Goal: Task Accomplishment & Management: Use online tool/utility

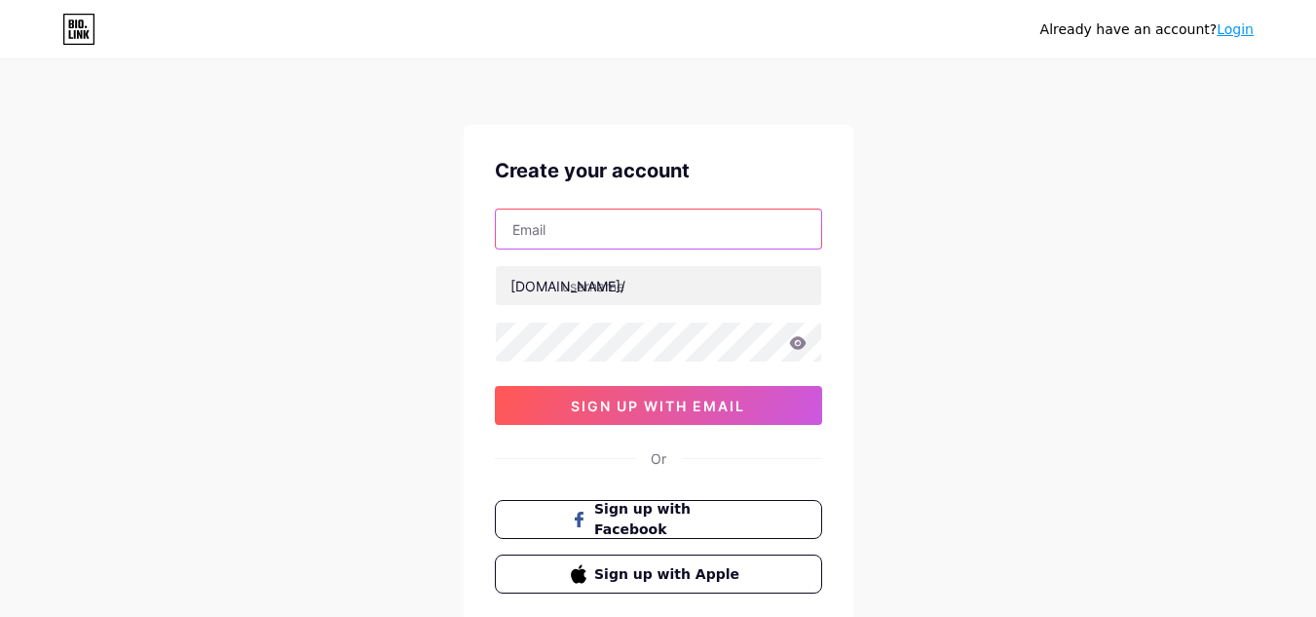
click at [679, 240] on input "text" at bounding box center [658, 228] width 325 height 39
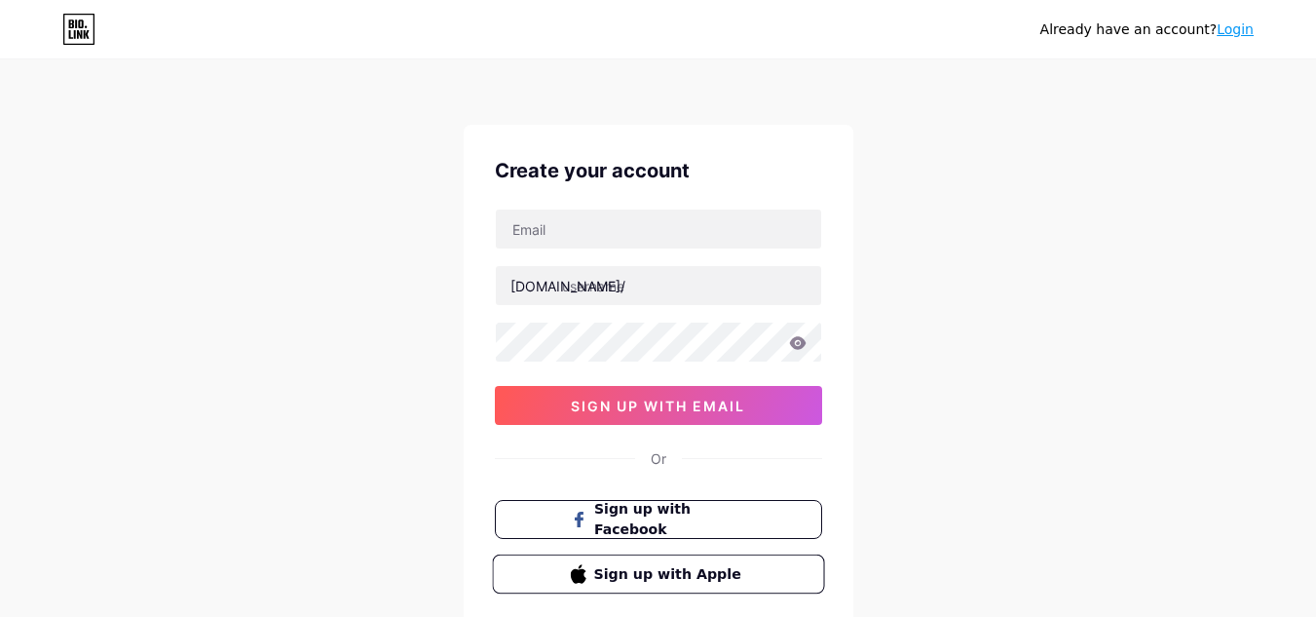
click at [672, 568] on span "Sign up with Apple" at bounding box center [669, 573] width 153 height 20
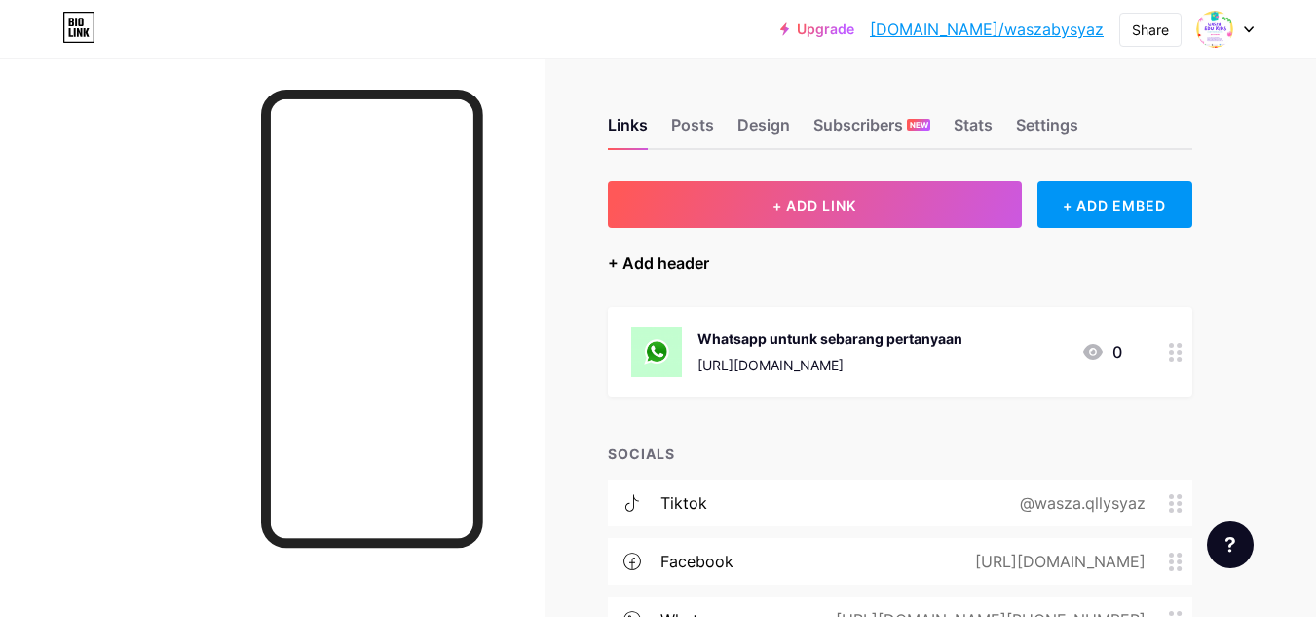
click at [663, 262] on div "+ Add header" at bounding box center [658, 262] width 101 height 23
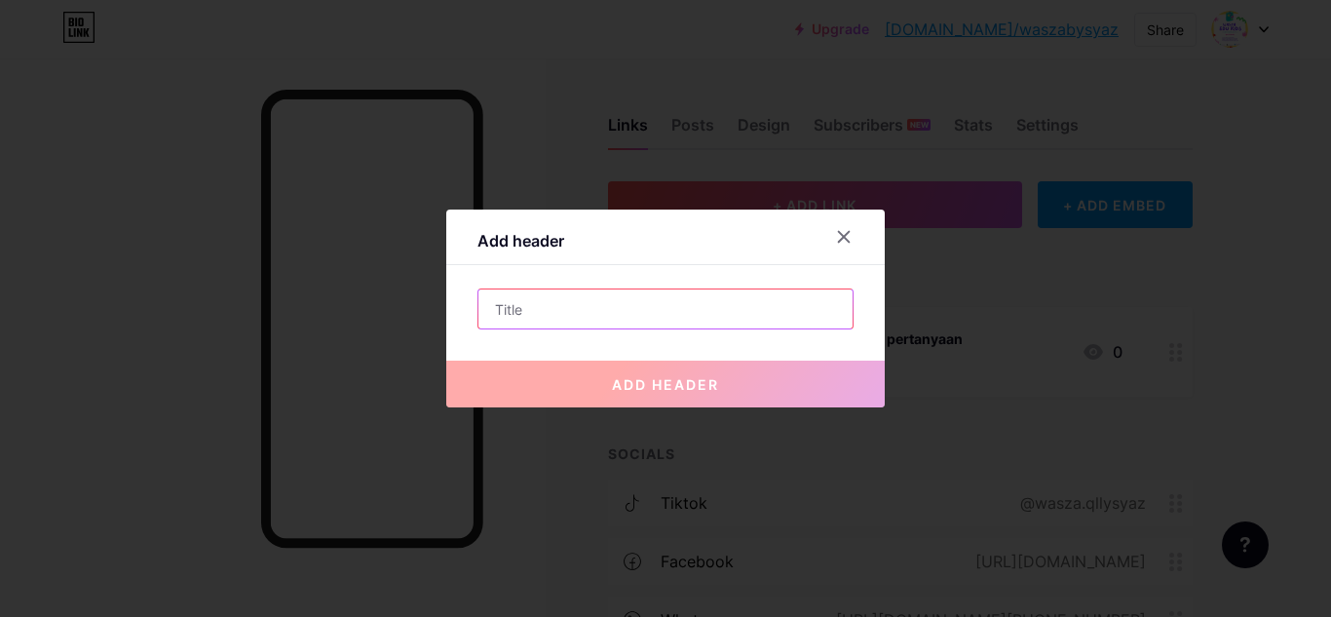
click at [652, 303] on input "text" at bounding box center [665, 308] width 374 height 39
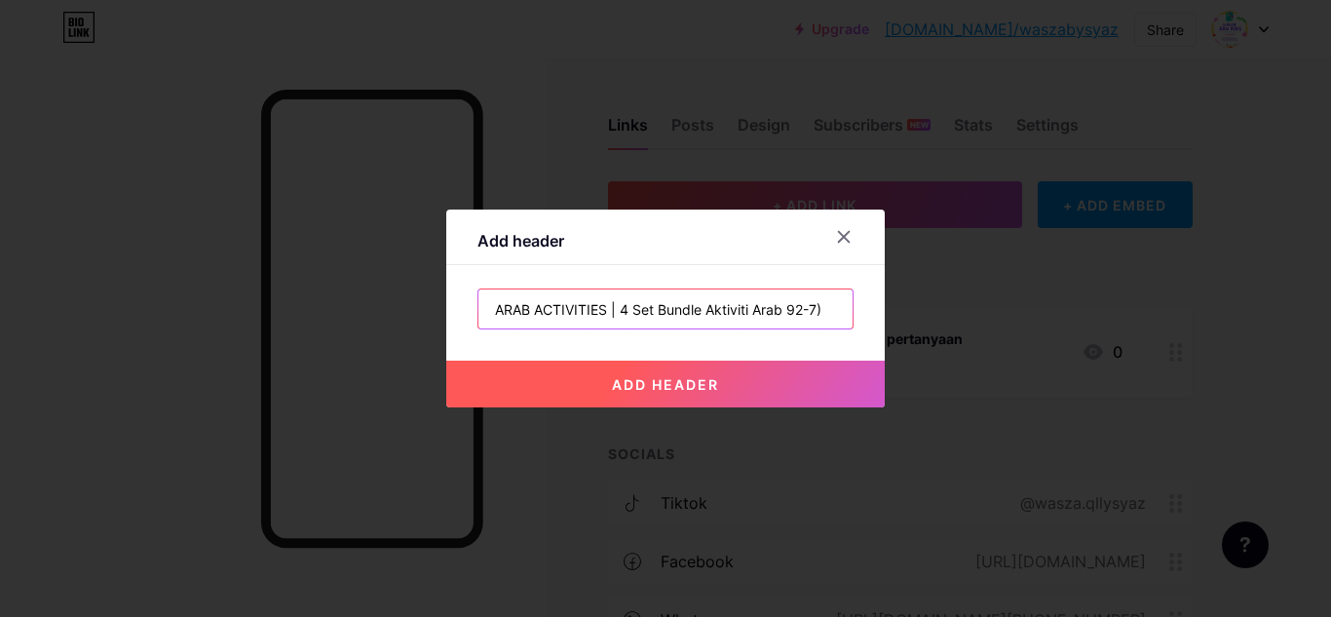
click at [790, 310] on input "ARAB ACTIVITIES | 4 Set Bundle Aktiviti Arab 92-7)" at bounding box center [665, 308] width 374 height 39
click at [824, 310] on input "ARAB ACTIVITIES | 4 Set Bundle Aktiviti Arab (2-7)" at bounding box center [665, 308] width 374 height 39
click at [800, 303] on input "ARAB ACTIVITIES | 4 Set Bundle Aktiviti Arab (2-7) | PDF" at bounding box center [665, 308] width 374 height 39
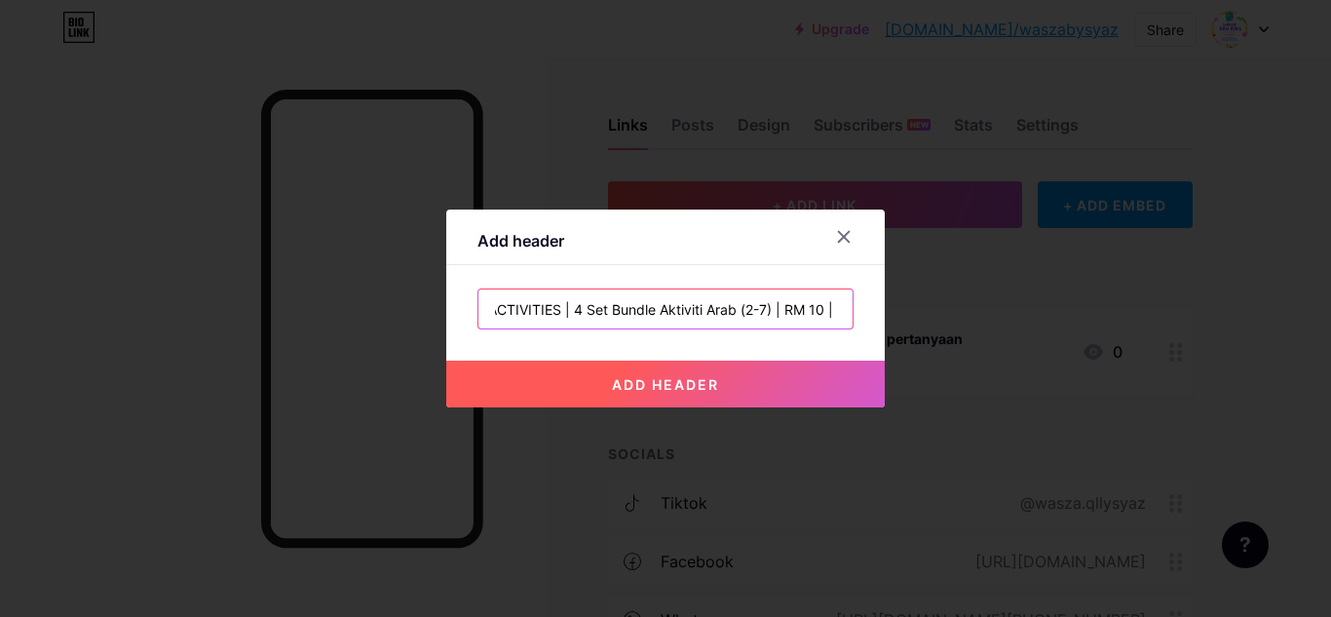
type input "ARAB ACTIVITIES | 4 Set Bundle Aktiviti Arab (2-7) | RM 10 | PDF"
click at [807, 372] on button "add header" at bounding box center [665, 383] width 438 height 47
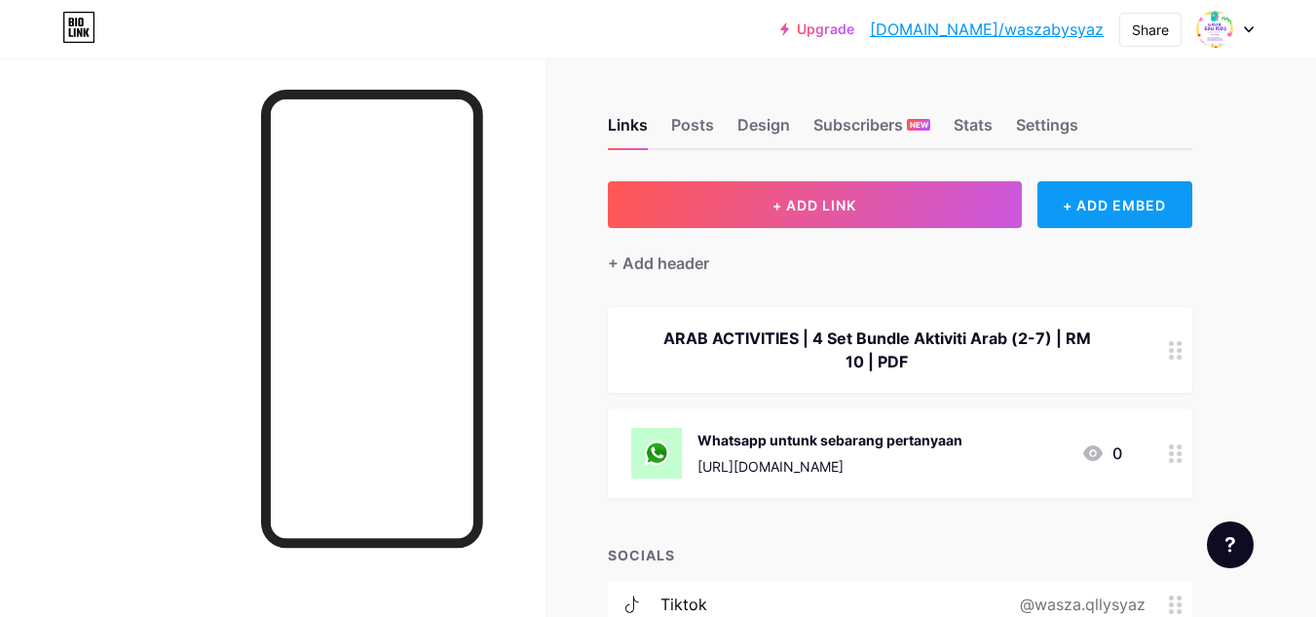
click at [1138, 212] on div "+ ADD EMBED" at bounding box center [1114, 204] width 155 height 47
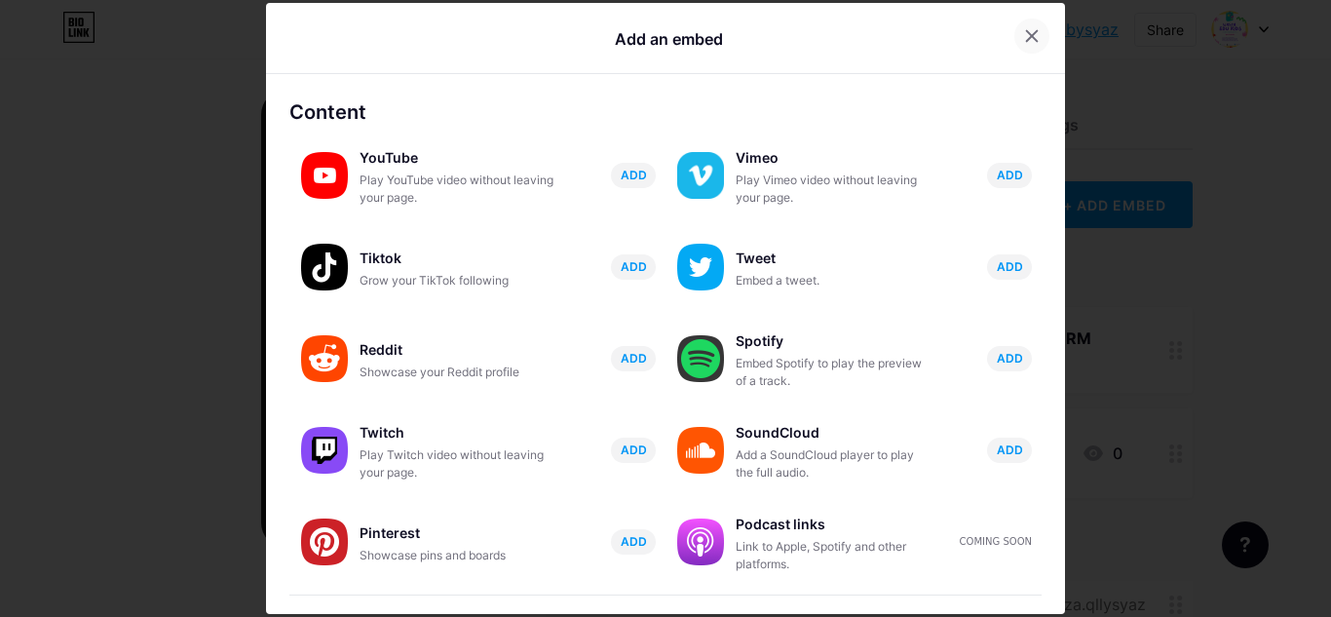
click at [1027, 37] on icon at bounding box center [1032, 35] width 11 height 11
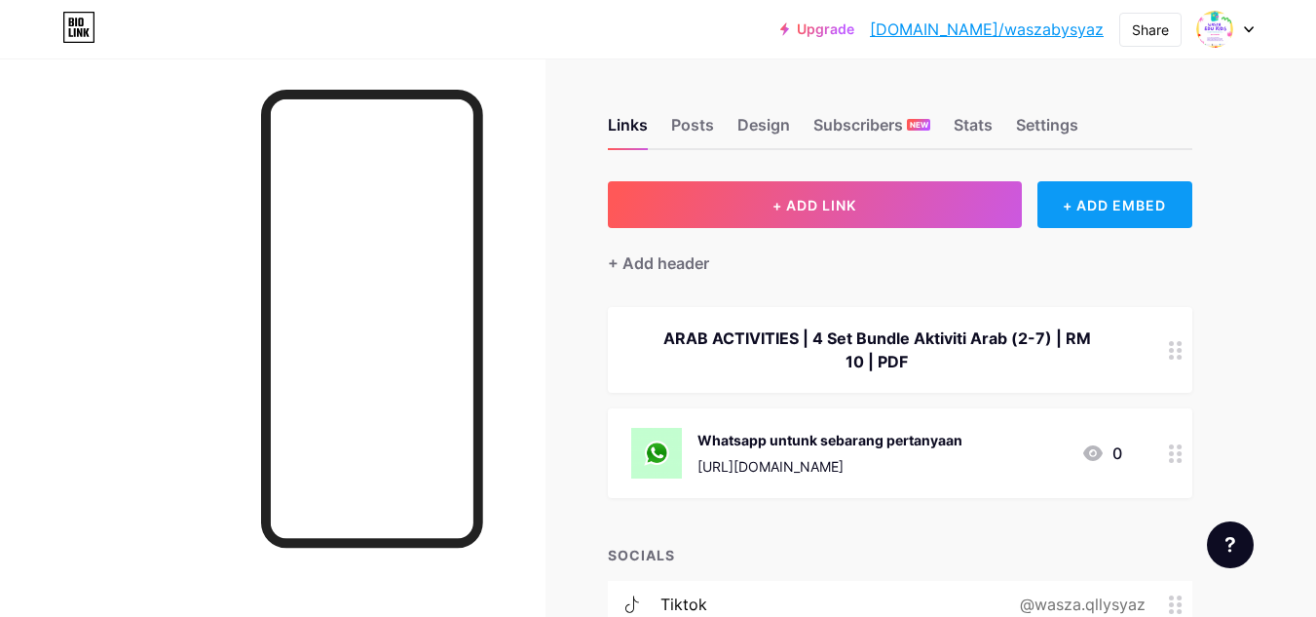
click at [1135, 204] on div "+ ADD EMBED" at bounding box center [1114, 204] width 155 height 47
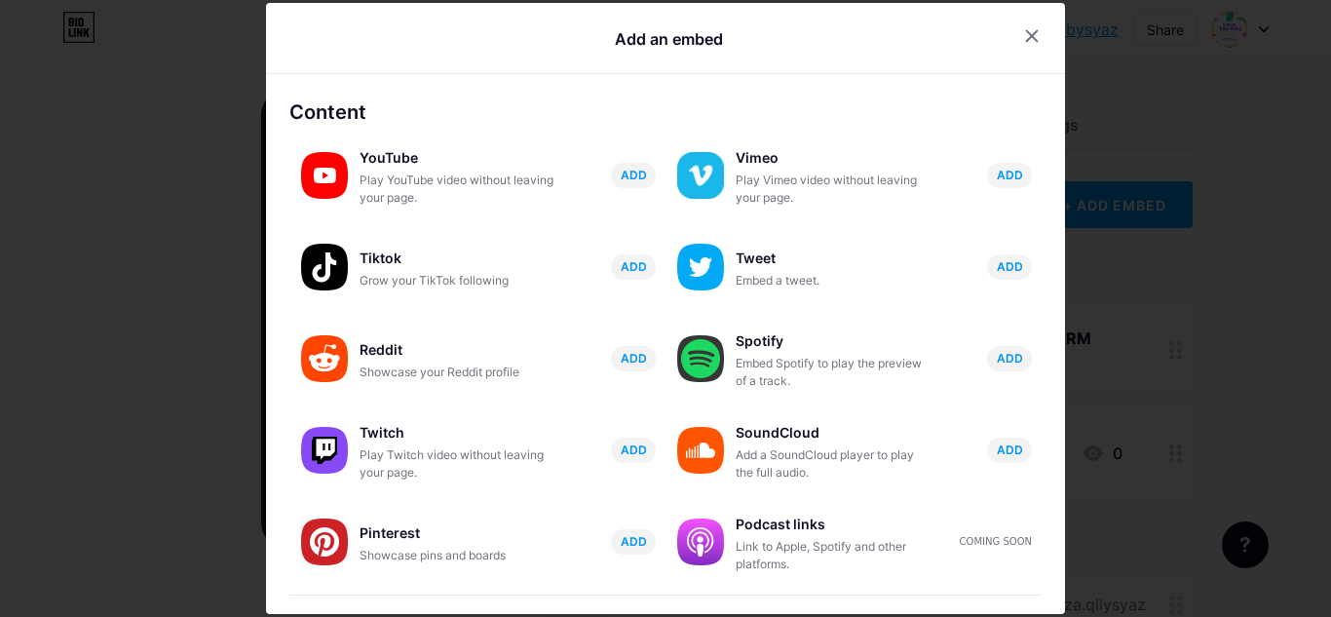
click at [1024, 37] on icon at bounding box center [1032, 36] width 16 height 16
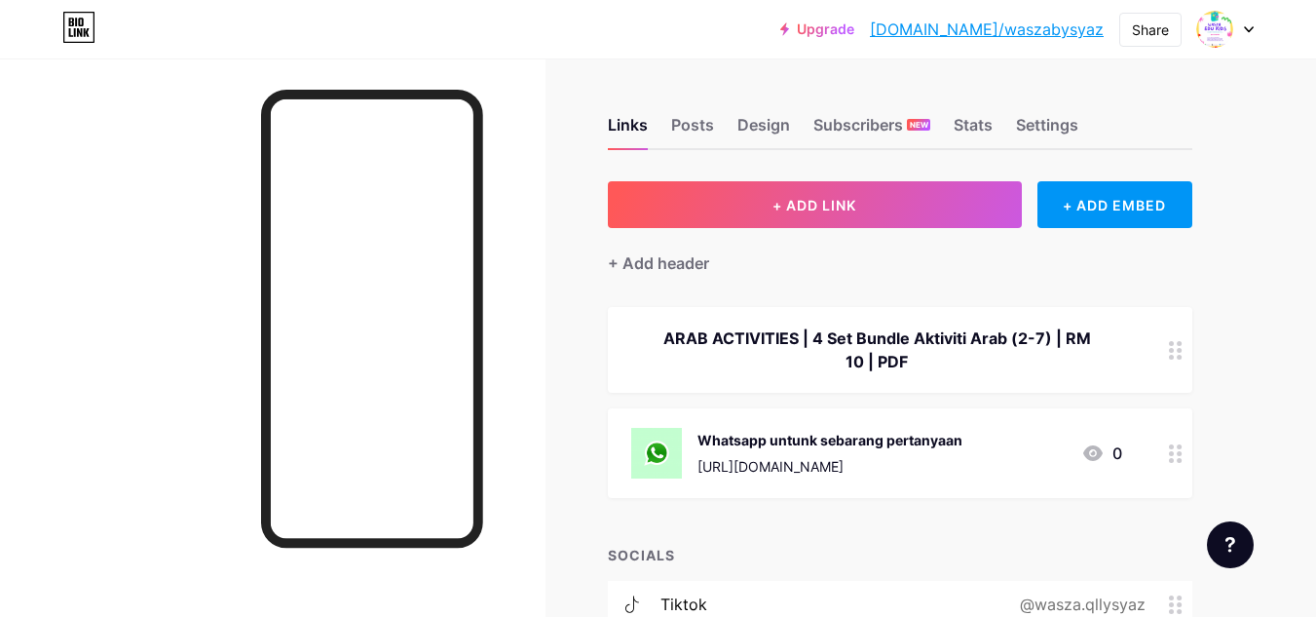
drag, startPoint x: 909, startPoint y: 359, endPoint x: 868, endPoint y: 348, distance: 42.5
click at [868, 348] on div "ARAB ACTIVITIES | 4 Set Bundle Aktiviti Arab (2-7) | RM 10 | PDF" at bounding box center [876, 349] width 491 height 47
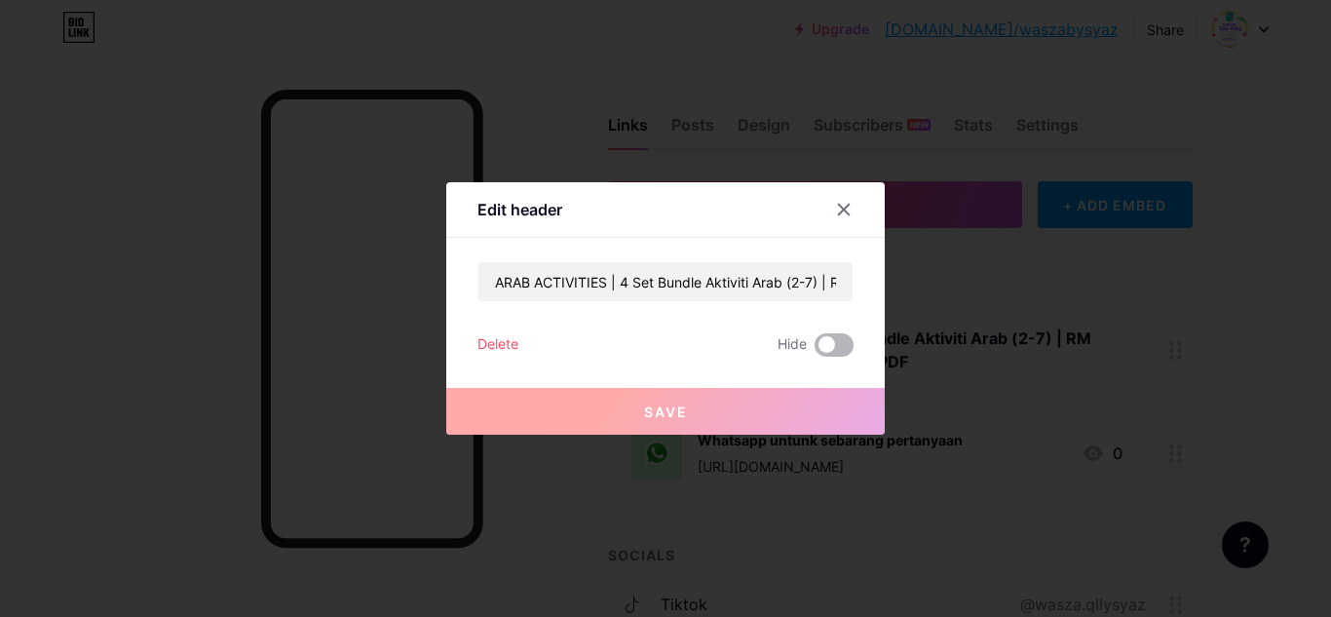
click at [821, 336] on span at bounding box center [833, 344] width 39 height 23
click at [814, 350] on input "checkbox" at bounding box center [814, 350] width 0 height 0
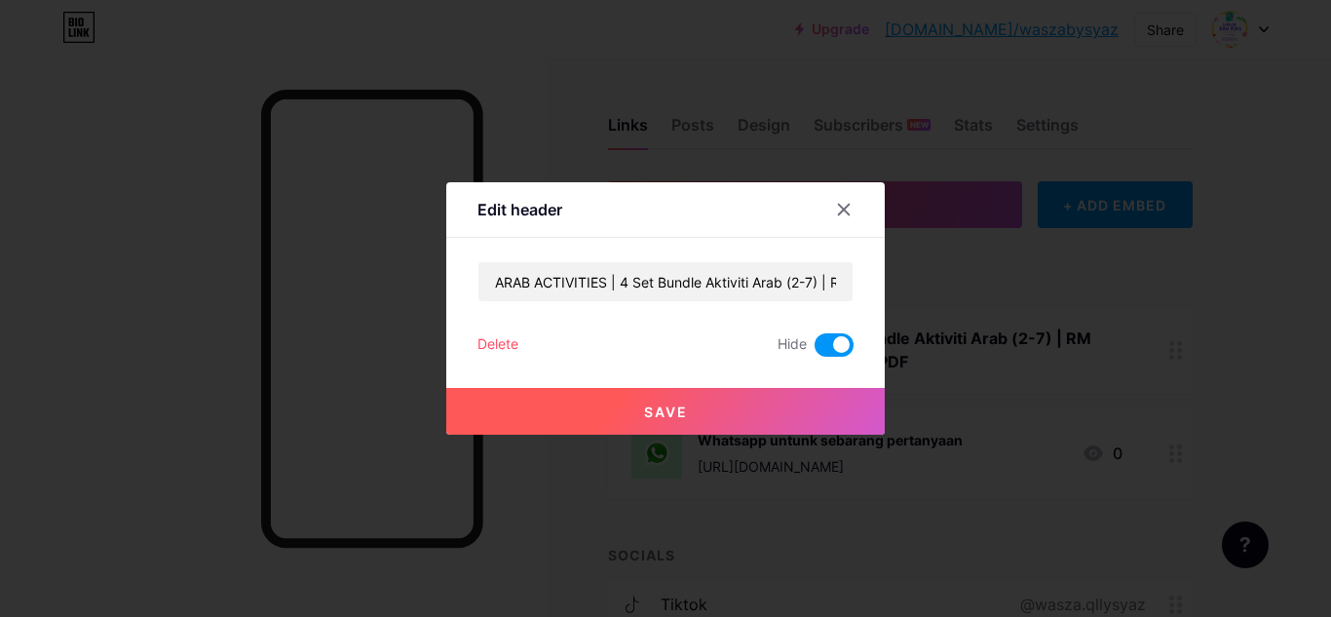
click at [829, 340] on span at bounding box center [833, 344] width 39 height 23
click at [814, 350] on input "checkbox" at bounding box center [814, 350] width 0 height 0
click at [835, 224] on div at bounding box center [843, 209] width 35 height 35
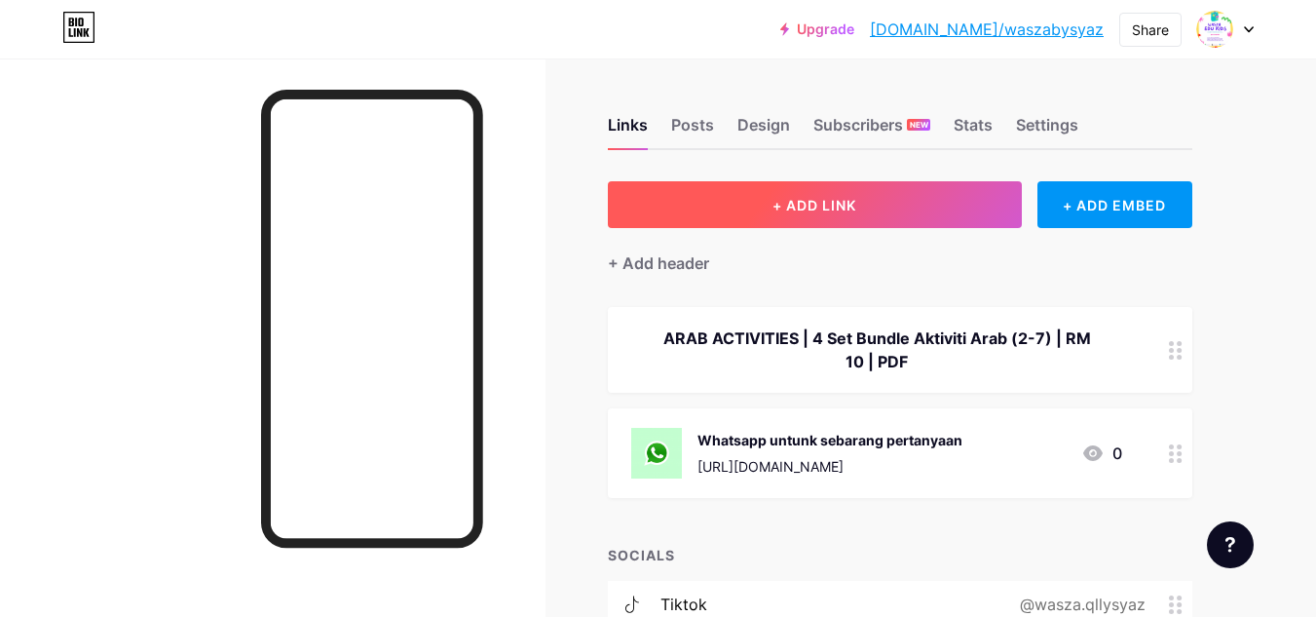
click at [836, 208] on span "+ ADD LINK" at bounding box center [814, 205] width 84 height 17
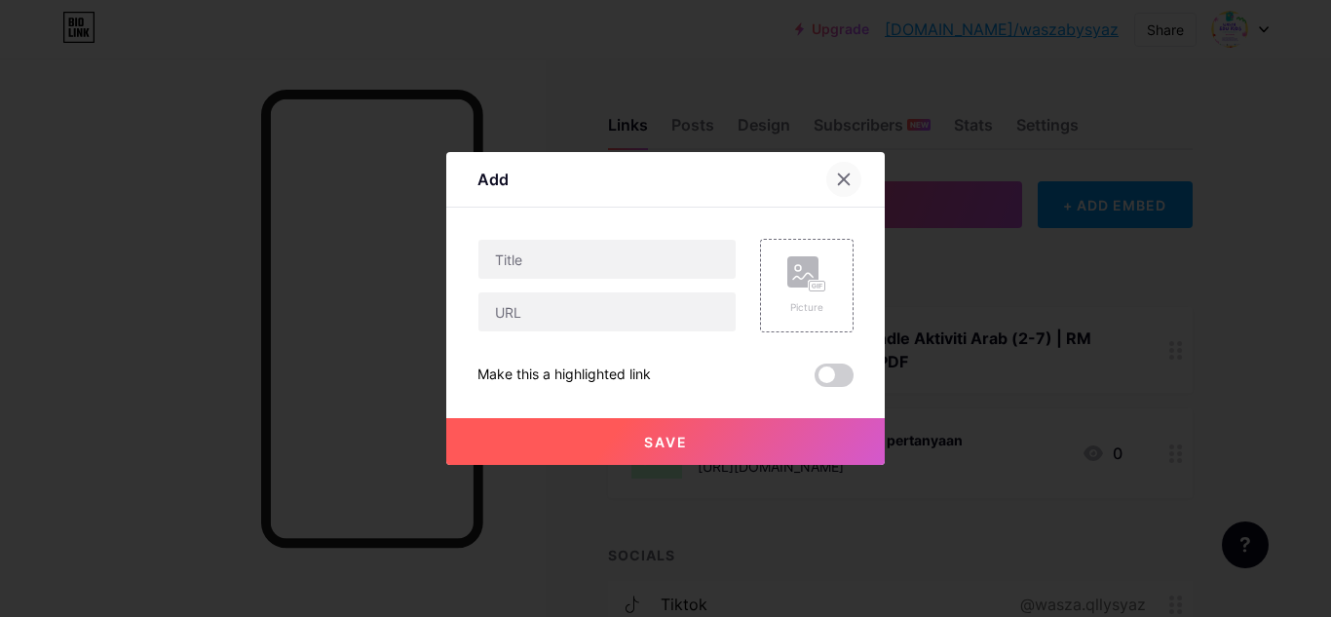
click at [826, 185] on div at bounding box center [843, 179] width 35 height 35
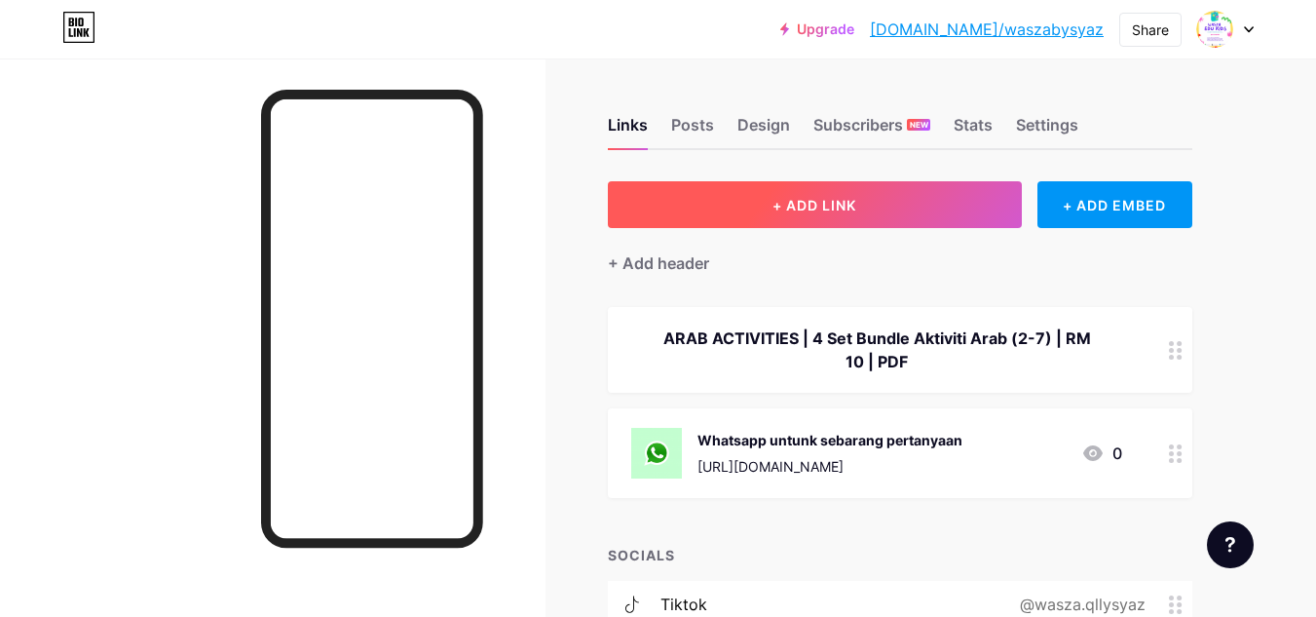
click at [850, 209] on span "+ ADD LINK" at bounding box center [814, 205] width 84 height 17
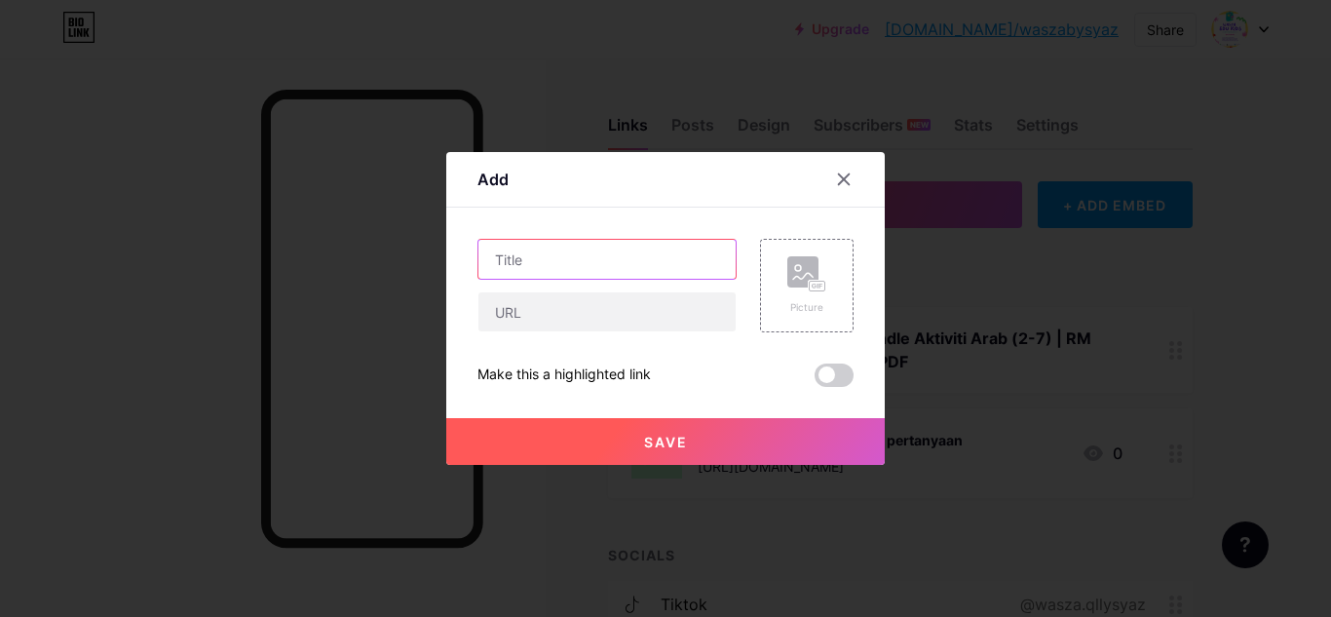
click at [596, 258] on input "text" at bounding box center [606, 259] width 257 height 39
type input "ARAB ACTIVITIES"
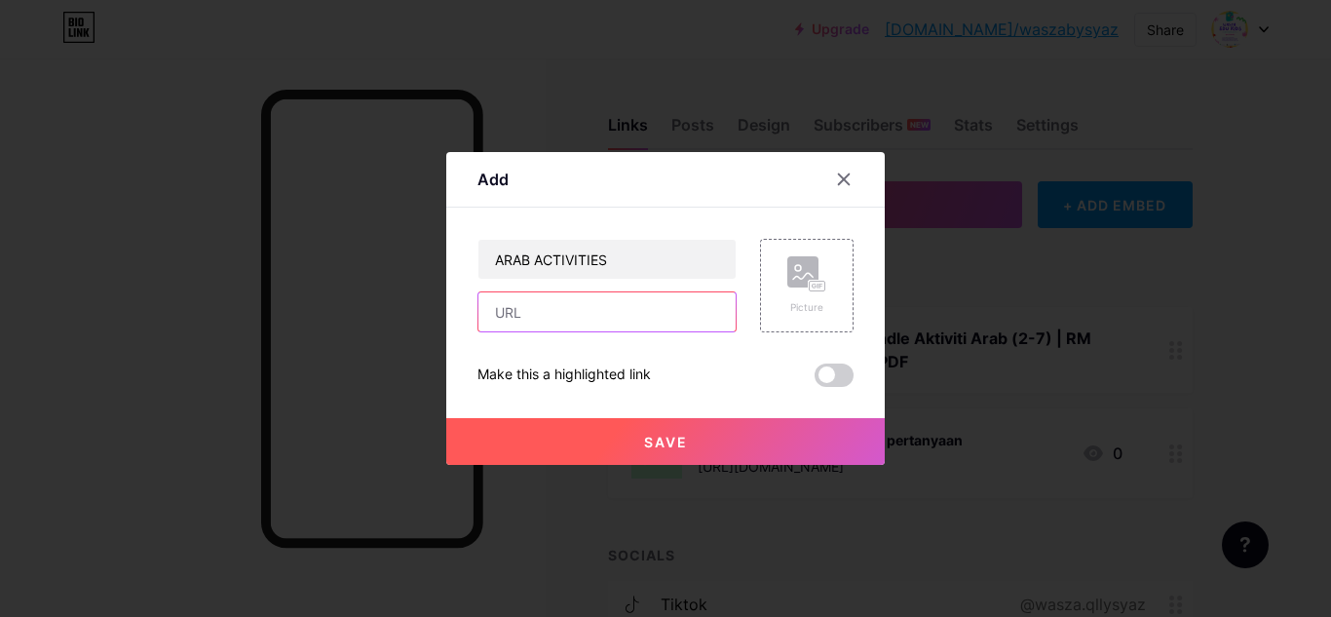
click at [500, 319] on input "text" at bounding box center [606, 311] width 257 height 39
paste input "https://toyyibpay.com/ARAB-ACTIVITIES"
type input "https://toyyibpay.com/ARAB-ACTIVITIES"
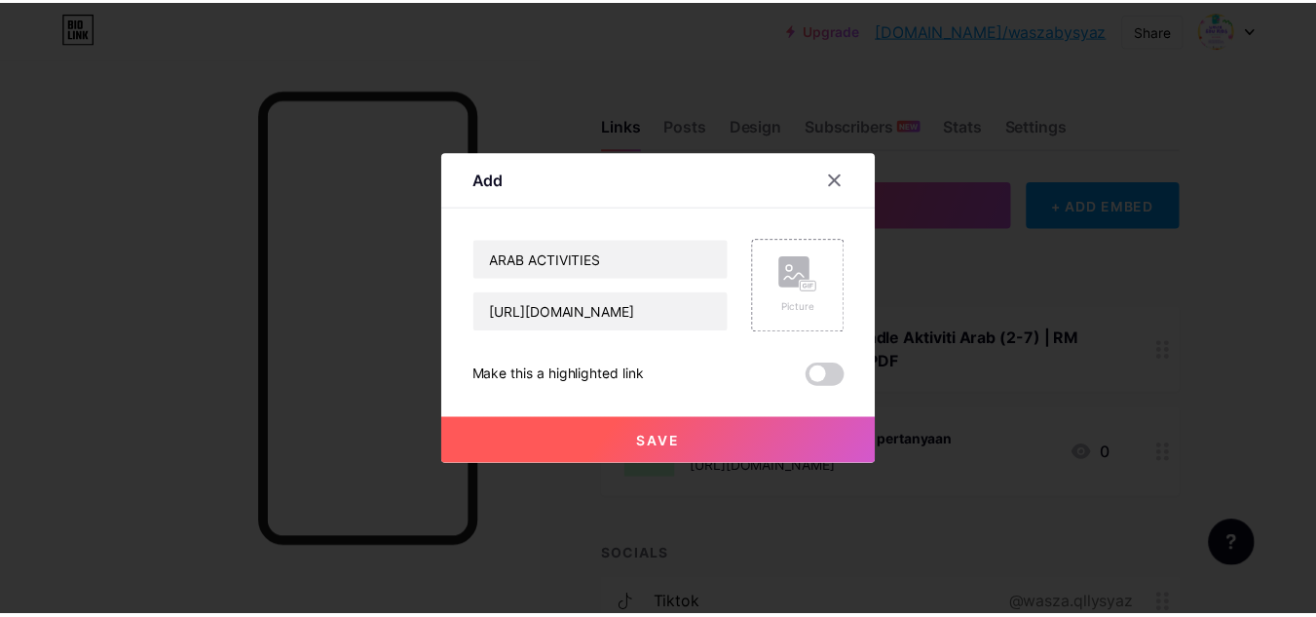
scroll to position [0, 0]
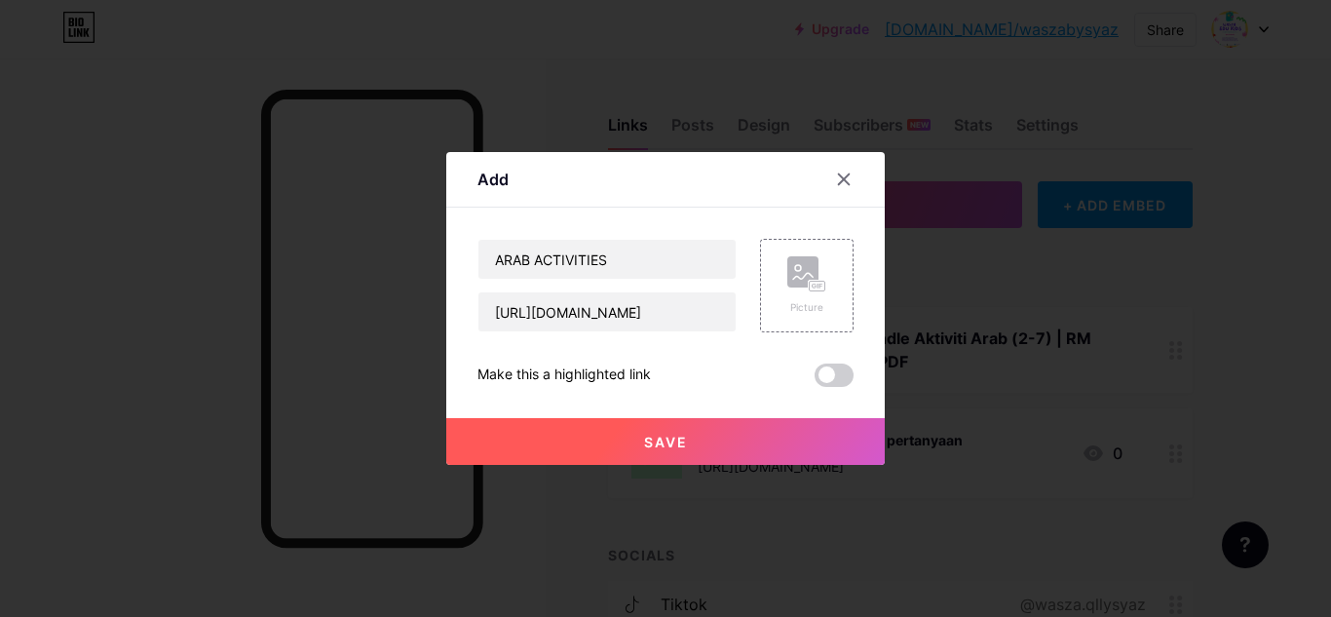
click at [671, 436] on span "Save" at bounding box center [666, 441] width 44 height 17
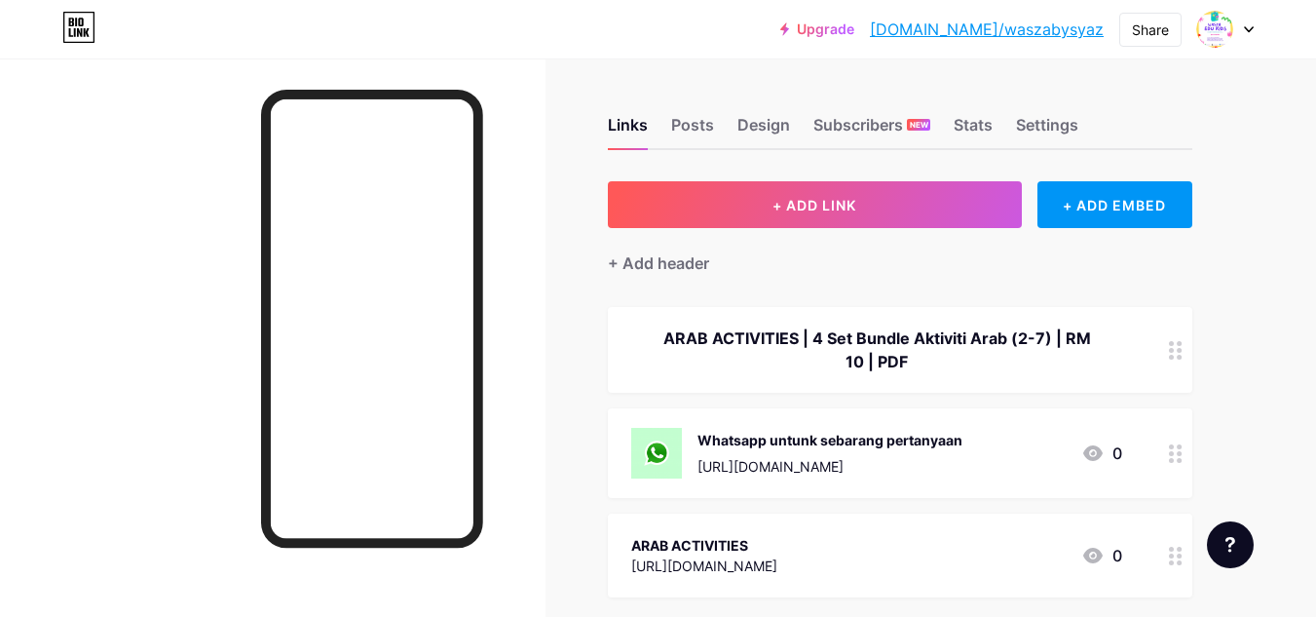
click at [1013, 366] on div "ARAB ACTIVITIES | 4 Set Bundle Aktiviti Arab (2-7) | RM 10 | PDF" at bounding box center [876, 349] width 491 height 47
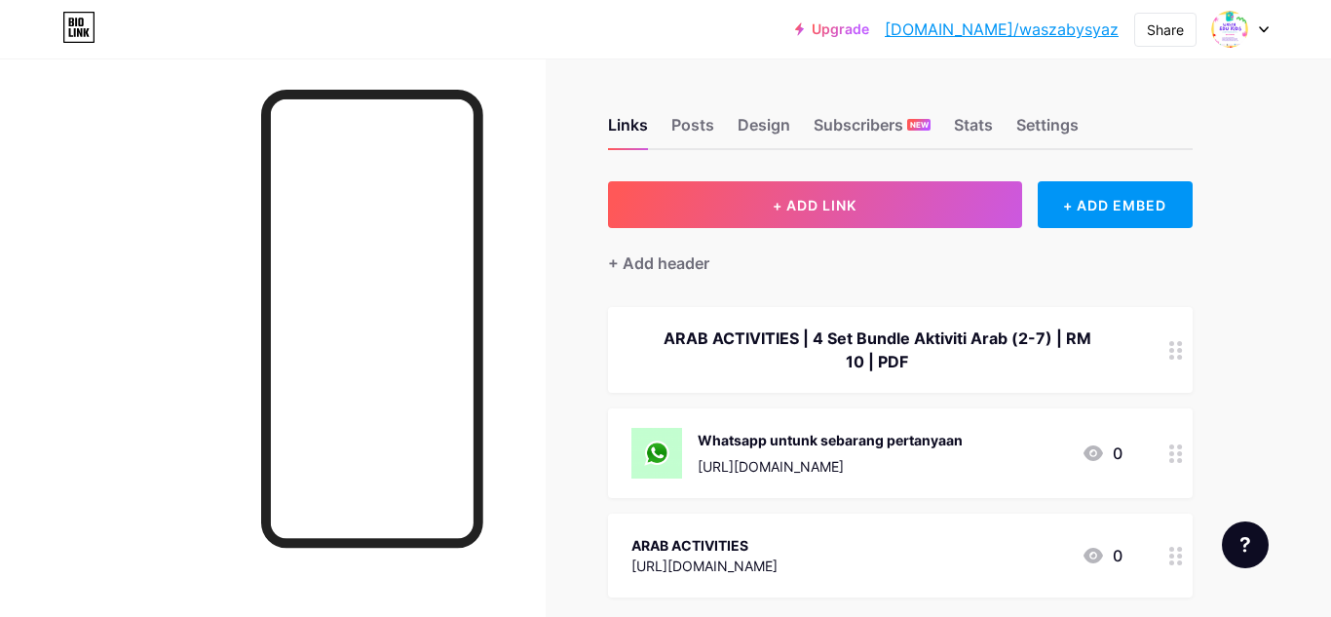
drag, startPoint x: 607, startPoint y: 281, endPoint x: 484, endPoint y: 281, distance: 122.7
click at [484, 281] on input "ARAB ACTIVITIES | 4 Set Bundle Aktiviti Arab (2-7) | RM 10 | PDF" at bounding box center [665, 281] width 374 height 39
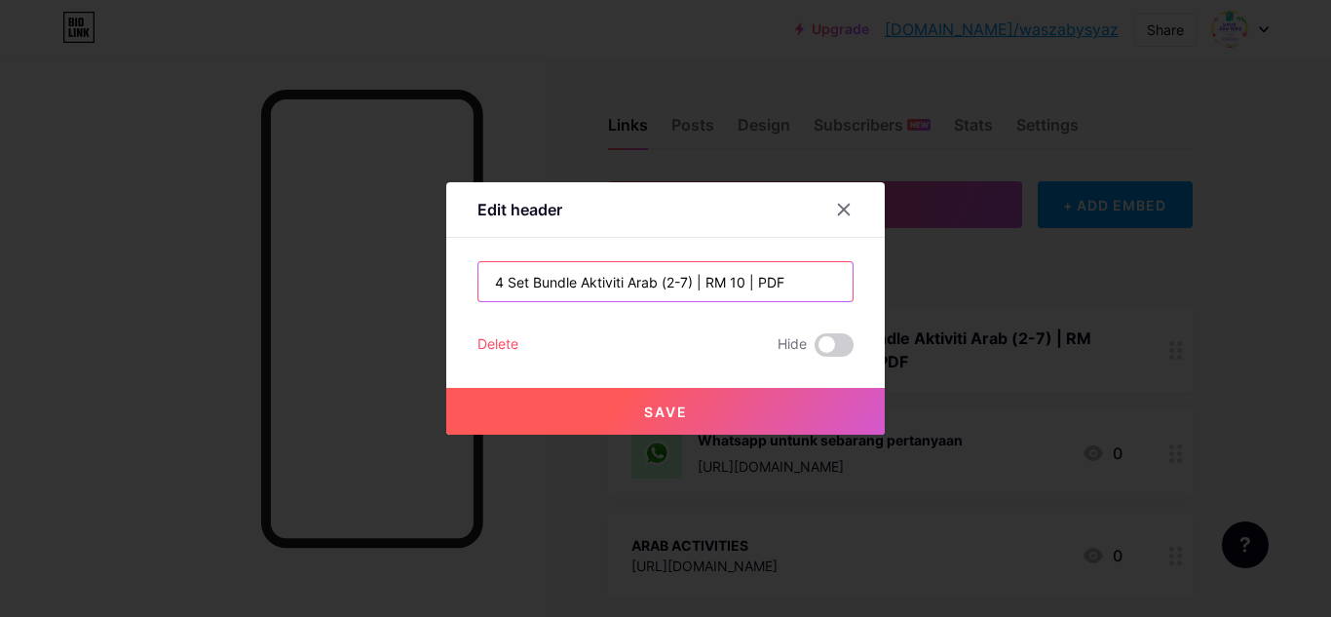
click at [494, 280] on input "4 Set Bundle Aktiviti Arab (2-7) | RM 10 | PDF" at bounding box center [665, 281] width 374 height 39
drag, startPoint x: 803, startPoint y: 281, endPoint x: 755, endPoint y: 284, distance: 47.9
click at [755, 284] on input "RM 10 | 4 Set Bundle Aktiviti Arab (2-7) | RM 10 | PDF" at bounding box center [665, 281] width 374 height 39
type input "RM 10 | 4 Set Bundle Aktiviti Arab (2-7) | PDF"
click at [727, 402] on button "Save" at bounding box center [665, 411] width 438 height 47
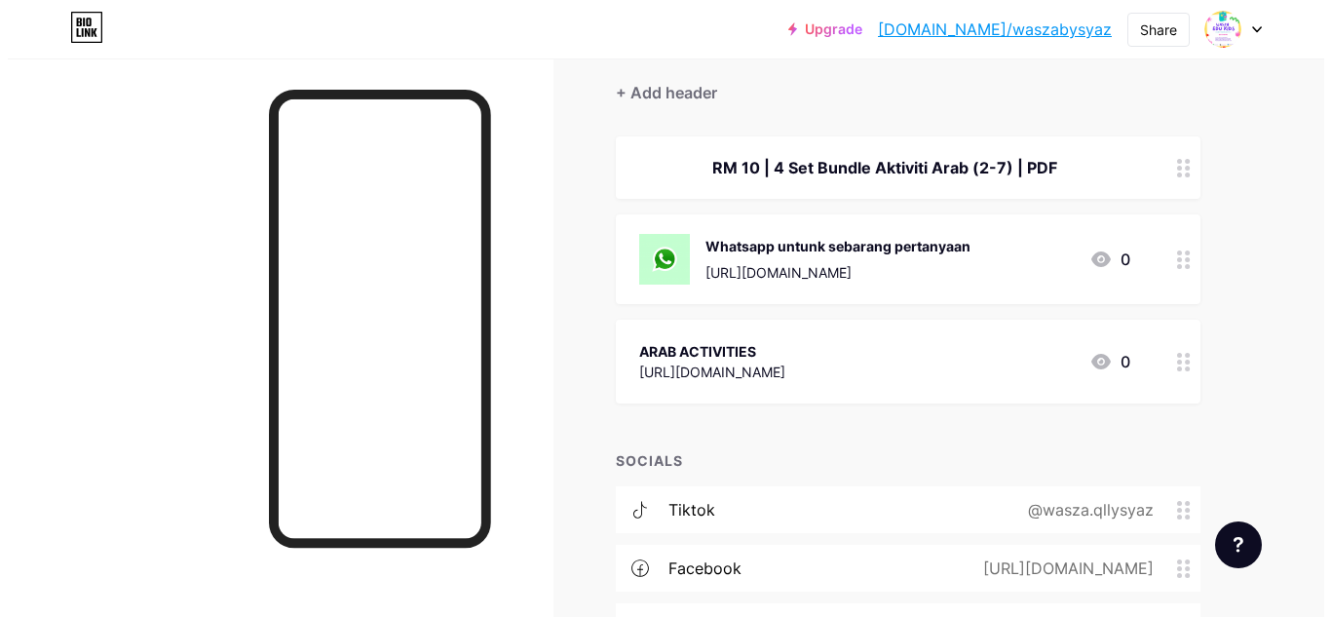
scroll to position [195, 0]
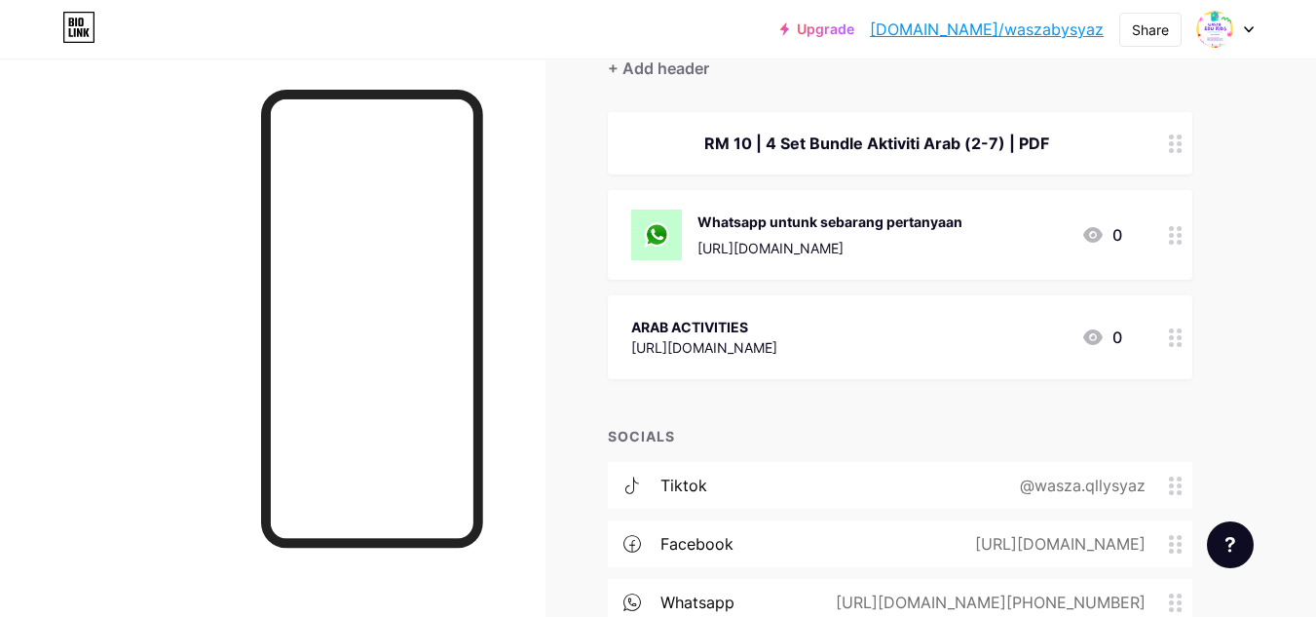
drag, startPoint x: 1055, startPoint y: 145, endPoint x: 716, endPoint y: 139, distance: 339.0
click at [716, 139] on div "RM 10 | 4 Set Bundle Aktiviti Arab (2-7) | PDF" at bounding box center [876, 142] width 491 height 23
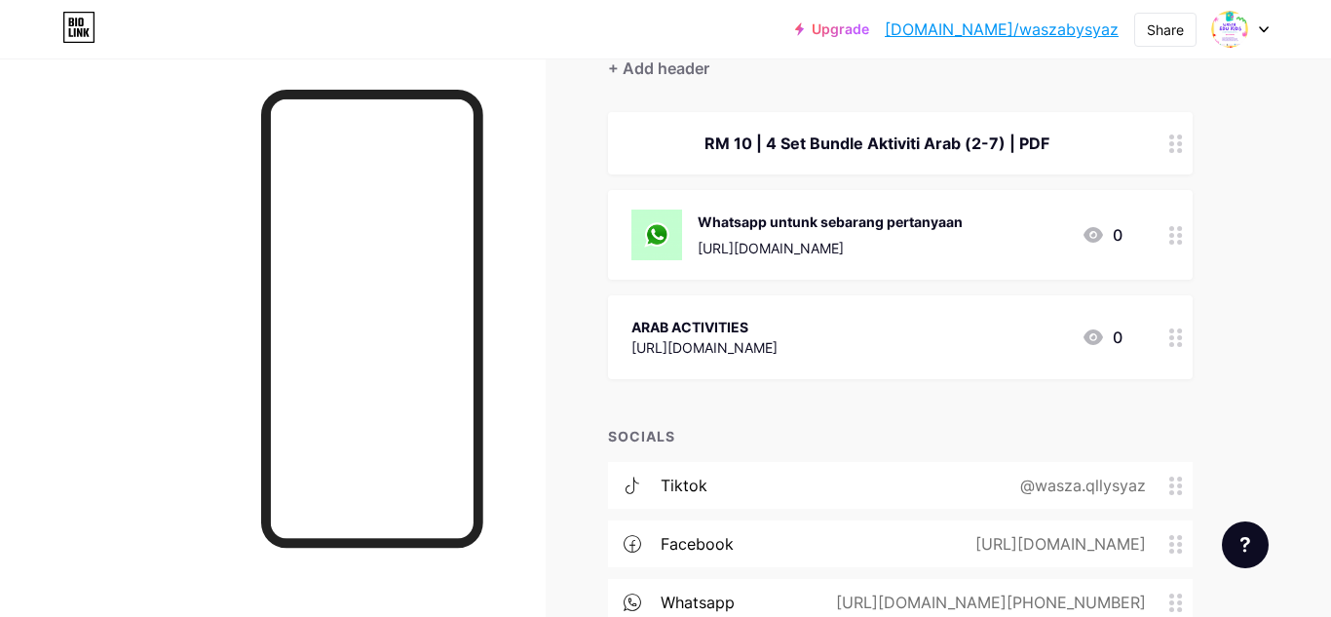
click at [497, 335] on div "Delete" at bounding box center [497, 344] width 41 height 23
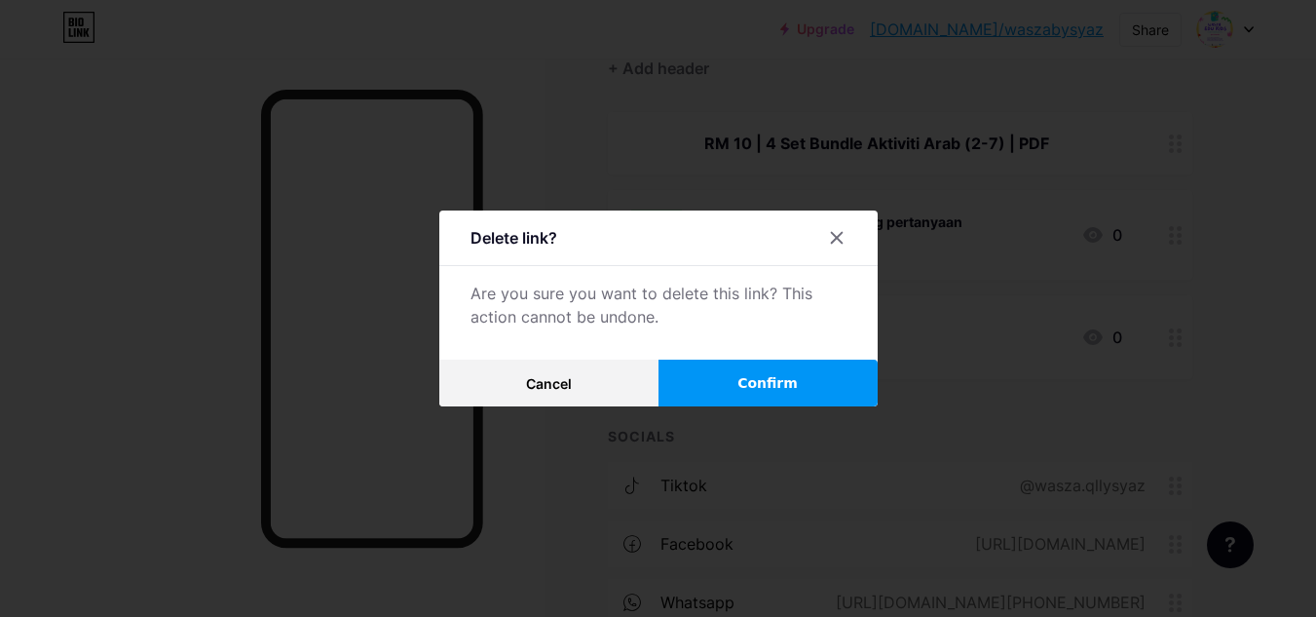
click at [771, 383] on span "Confirm" at bounding box center [767, 383] width 60 height 20
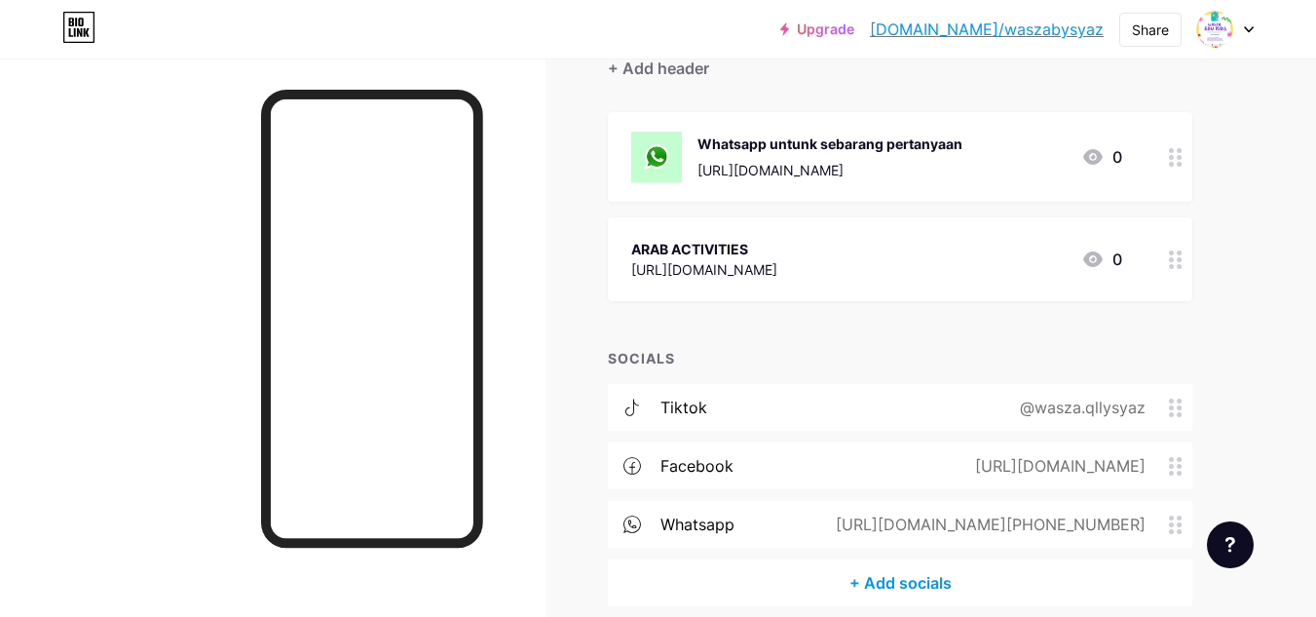
click at [998, 244] on div "ARAB ACTIVITIES https://toyyibpay.com/ARAB-ACTIVITIES 0" at bounding box center [876, 259] width 491 height 45
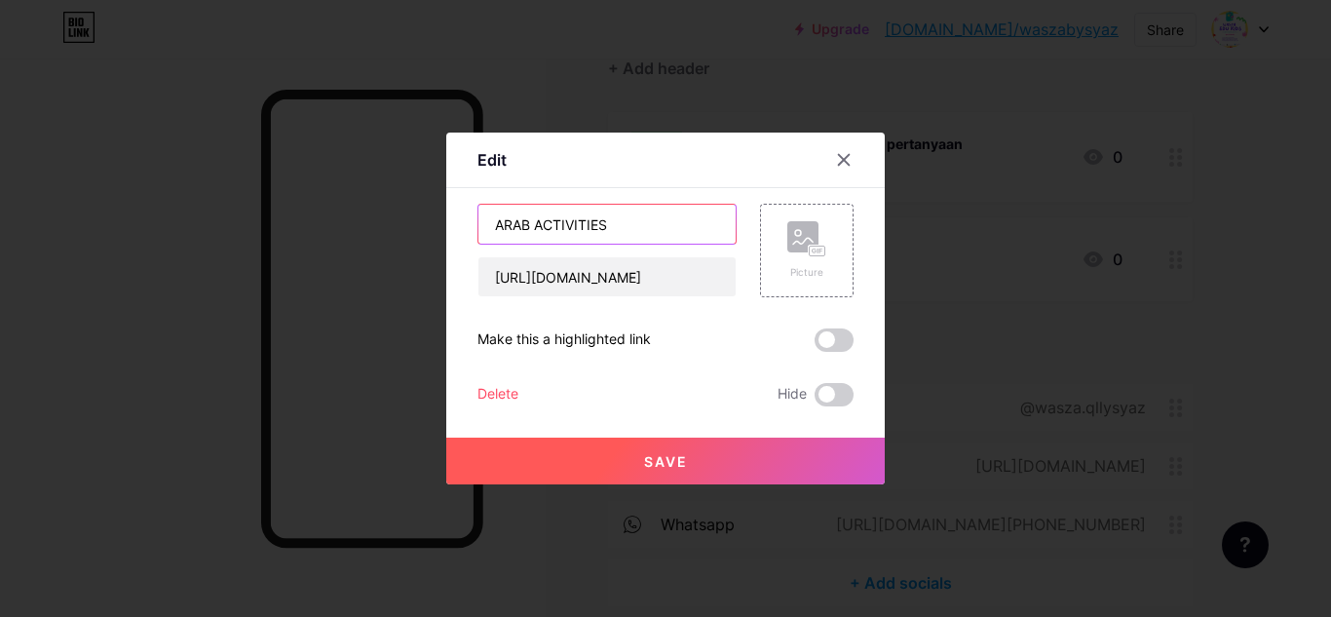
click at [648, 231] on input "ARAB ACTIVITIES" at bounding box center [606, 224] width 257 height 39
type input "ARAB ACTIVITIES RM 10 | 4 SET BUNDLE | PDF"
click at [756, 454] on button "Save" at bounding box center [665, 460] width 438 height 47
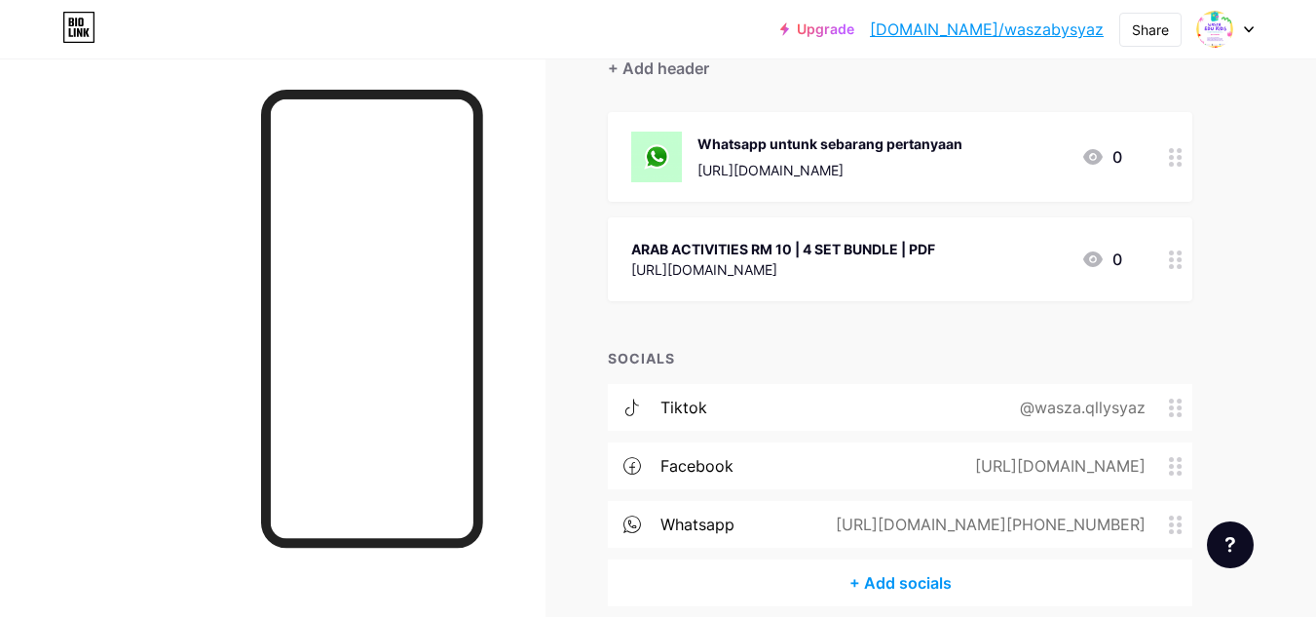
drag, startPoint x: 954, startPoint y: 255, endPoint x: 923, endPoint y: 257, distance: 30.3
click at [923, 257] on div "ARAB ACTIVITIES RM 10 | 4 SET BUNDLE | PDF" at bounding box center [783, 249] width 304 height 20
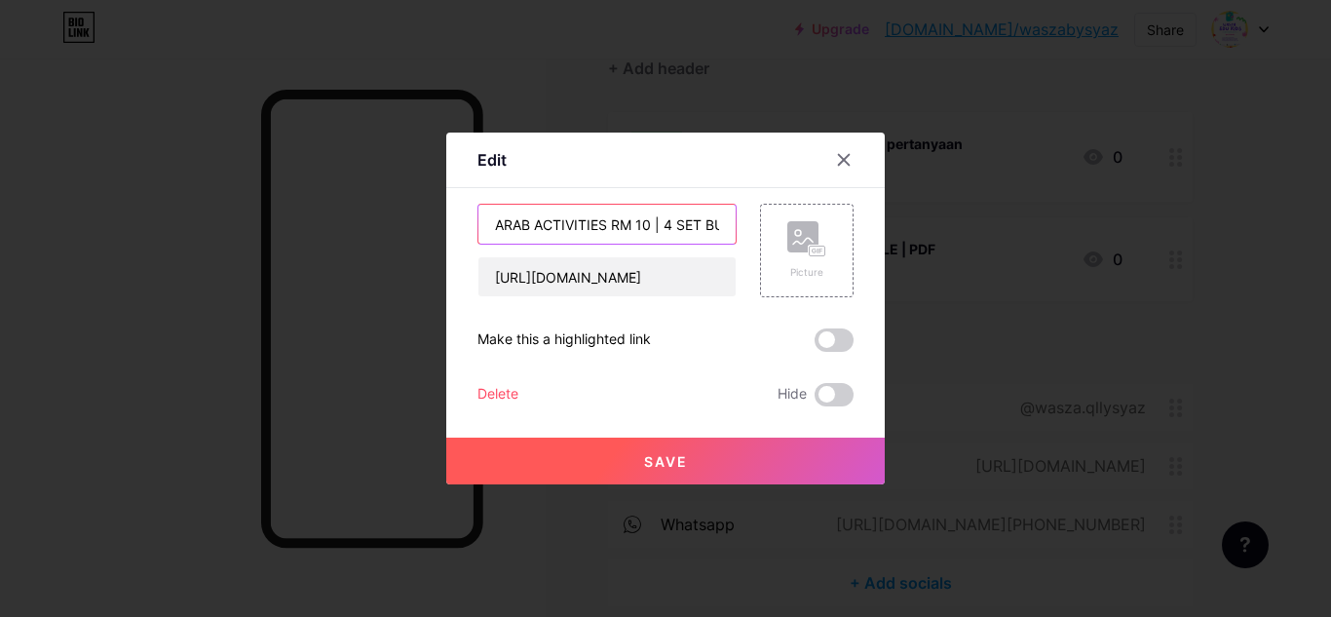
click at [604, 226] on input "ARAB ACTIVITIES RM 10 | 4 SET BUNDLE | PDF" at bounding box center [606, 224] width 257 height 39
type input "ARAB ACTIVITIES RM 10 | 4 SET BUNDLE | PDF"
click at [703, 457] on button "Save" at bounding box center [665, 460] width 438 height 47
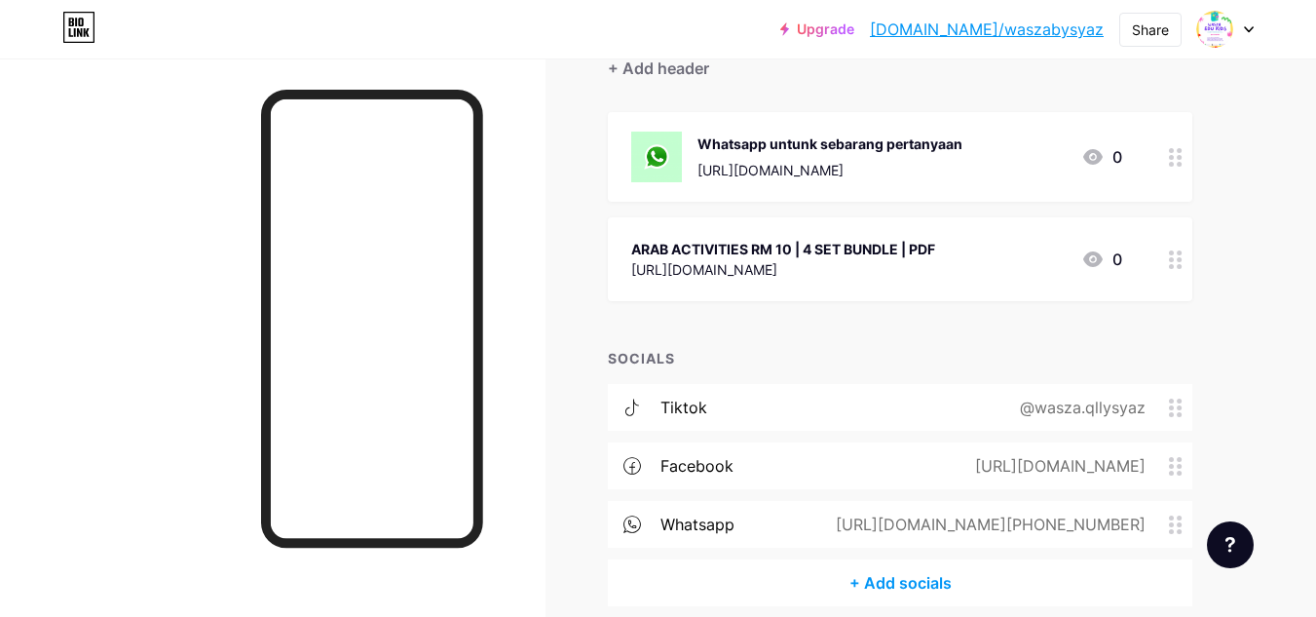
click at [993, 242] on div "ARAB ACTIVITIES RM 10 | 4 SET BUNDLE | PDF https://toyyibpay.com/ARAB-ACTIVITIE…" at bounding box center [876, 259] width 491 height 45
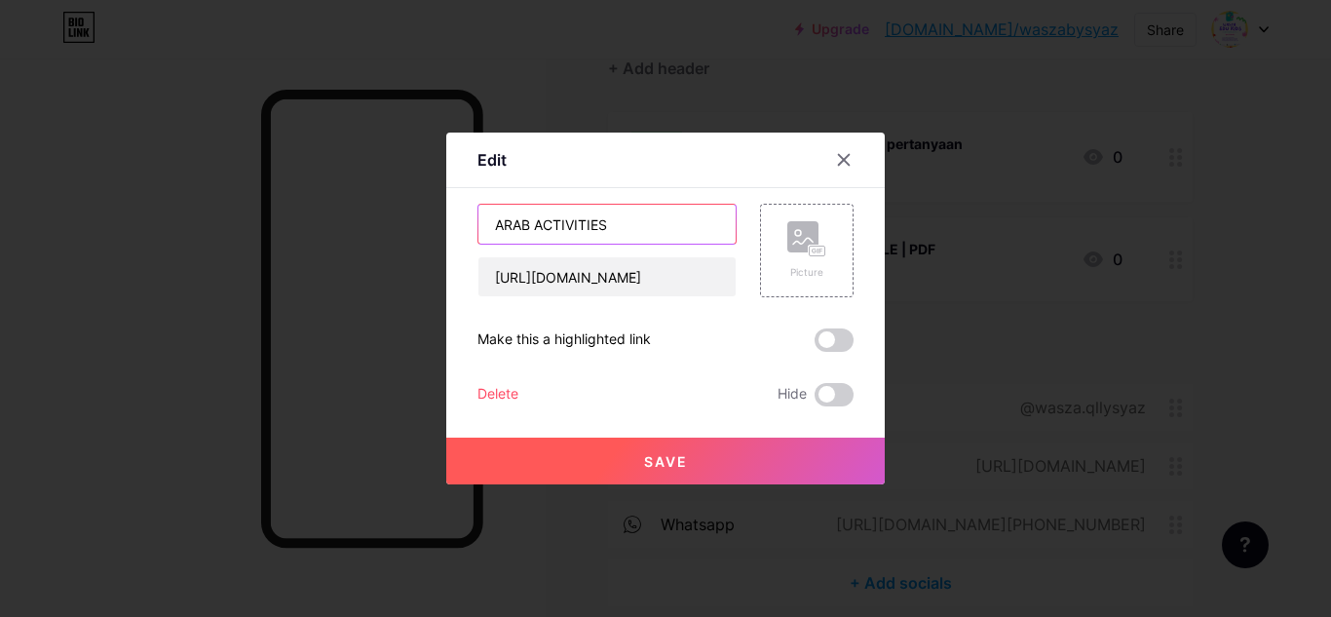
click at [657, 230] on input "ARAB ACTIVITIES RM 10 | 4 SET BUNDLE | PDF" at bounding box center [606, 224] width 257 height 39
type input "ARAB ACTIVITIES RM 10 | 4 SET BUNDLE | PDF"
click at [661, 453] on span "Save" at bounding box center [666, 461] width 44 height 17
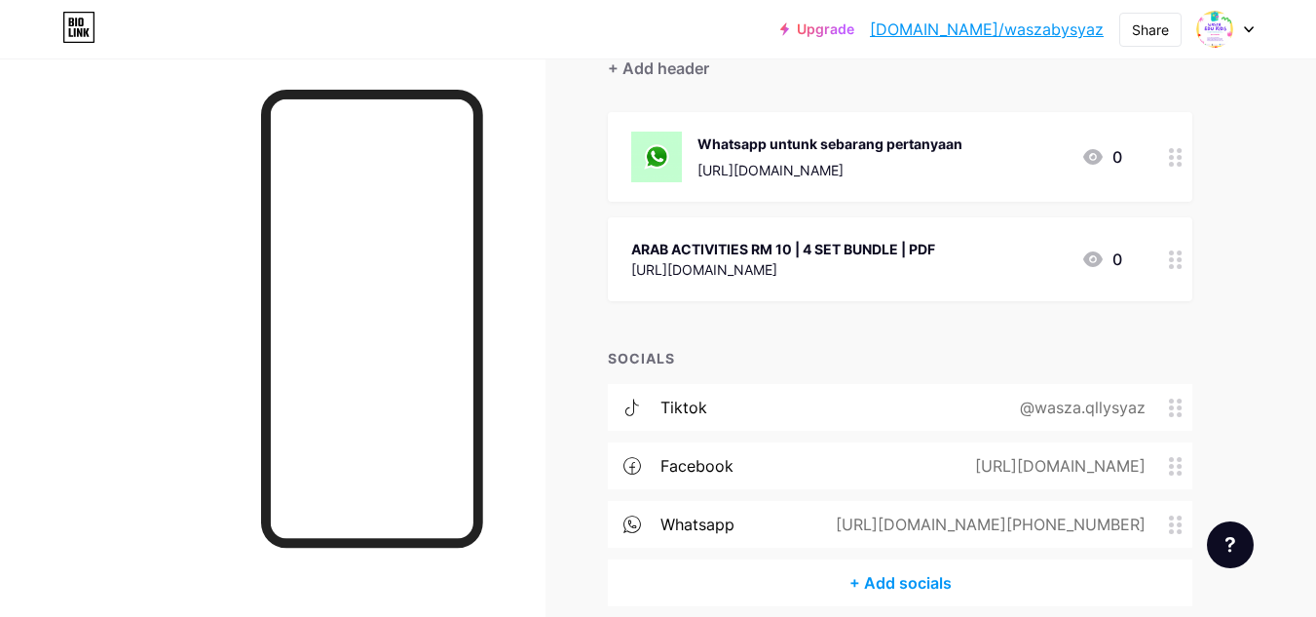
drag, startPoint x: 952, startPoint y: 246, endPoint x: 939, endPoint y: 258, distance: 17.2
click at [935, 258] on div "ARAB ACTIVITIES RM 10 | 4 SET BUNDLE | PDF https://toyyibpay.com/ARAB-ACTIVITIES" at bounding box center [783, 259] width 304 height 45
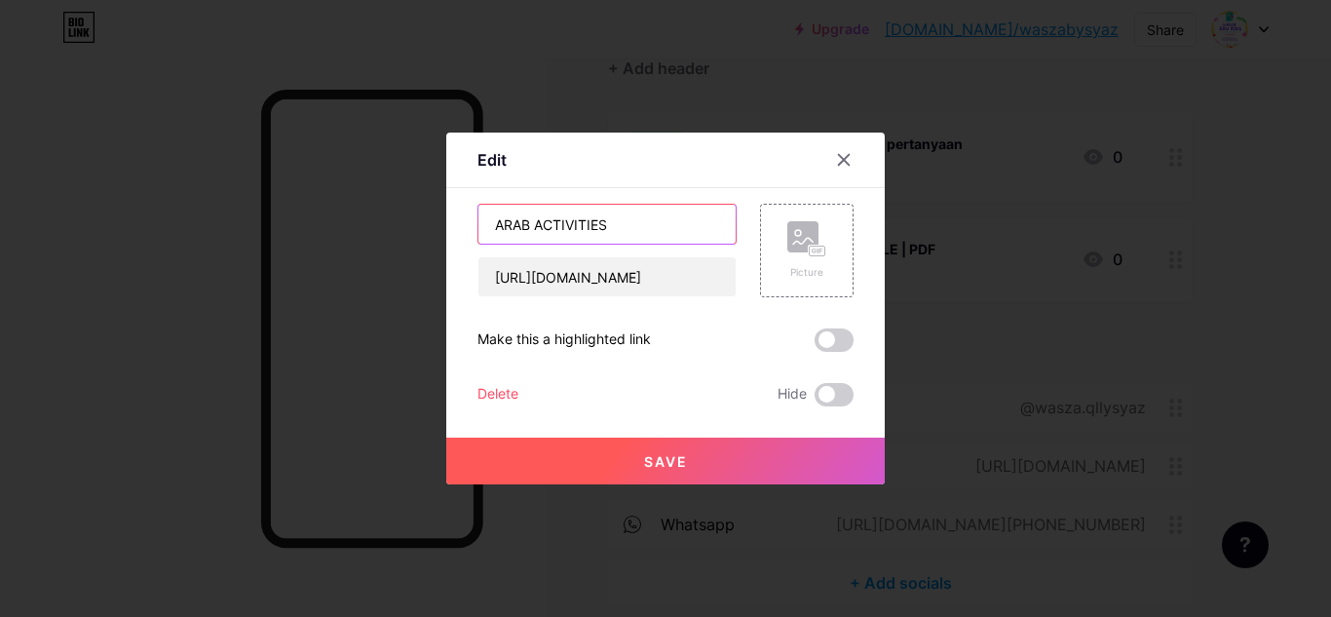
click at [679, 225] on input "ARAB ACTIVITIES RM 10 | 4 SET BUNDLE | PDF" at bounding box center [606, 224] width 257 height 39
click at [672, 221] on input "ARAB ACTIVITIES RM 10 | 4 SET BUNDLE | PDF" at bounding box center [606, 224] width 257 height 39
click at [717, 228] on input "ARAB ACTIVITIES RM 10 | 4 SET BUNDLE | PDF" at bounding box center [606, 224] width 257 height 39
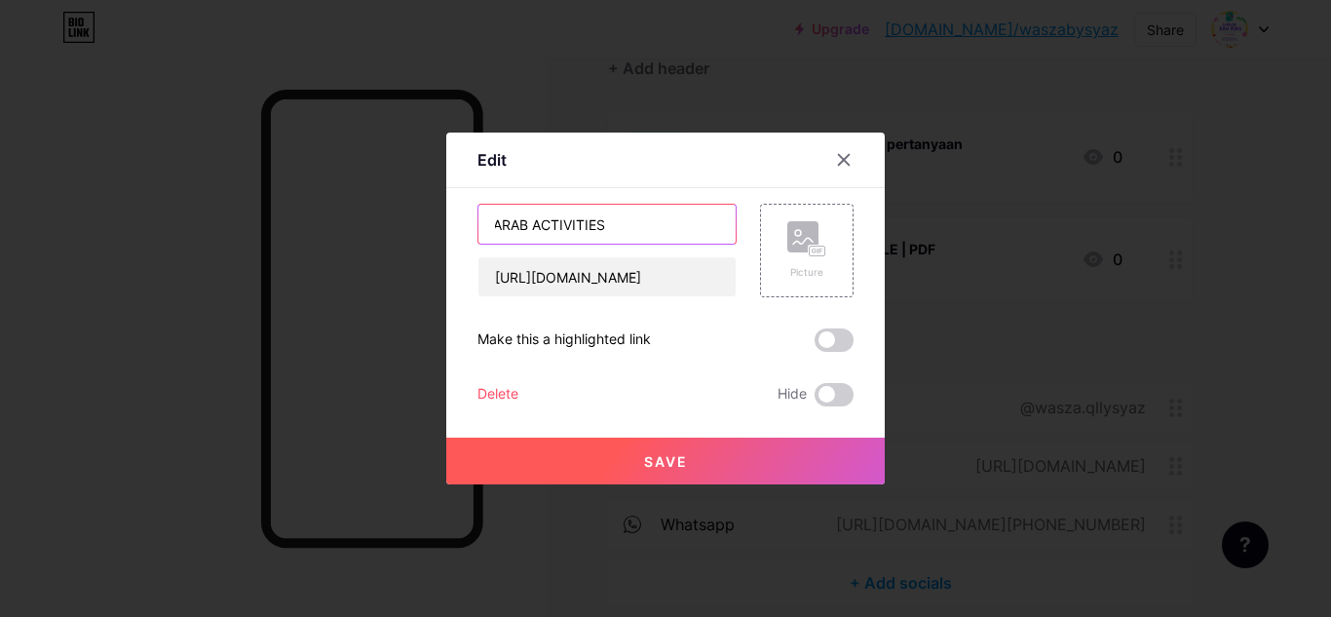
scroll to position [0, 6]
click at [717, 228] on input "ARAB ACTIVITIES RM 10 | 4 SET BUNDLE | PDF" at bounding box center [606, 224] width 257 height 39
click at [680, 225] on input "ARAB ACTIVITIES RM 10 | 4 SET BUNDLE | PDF" at bounding box center [606, 224] width 257 height 39
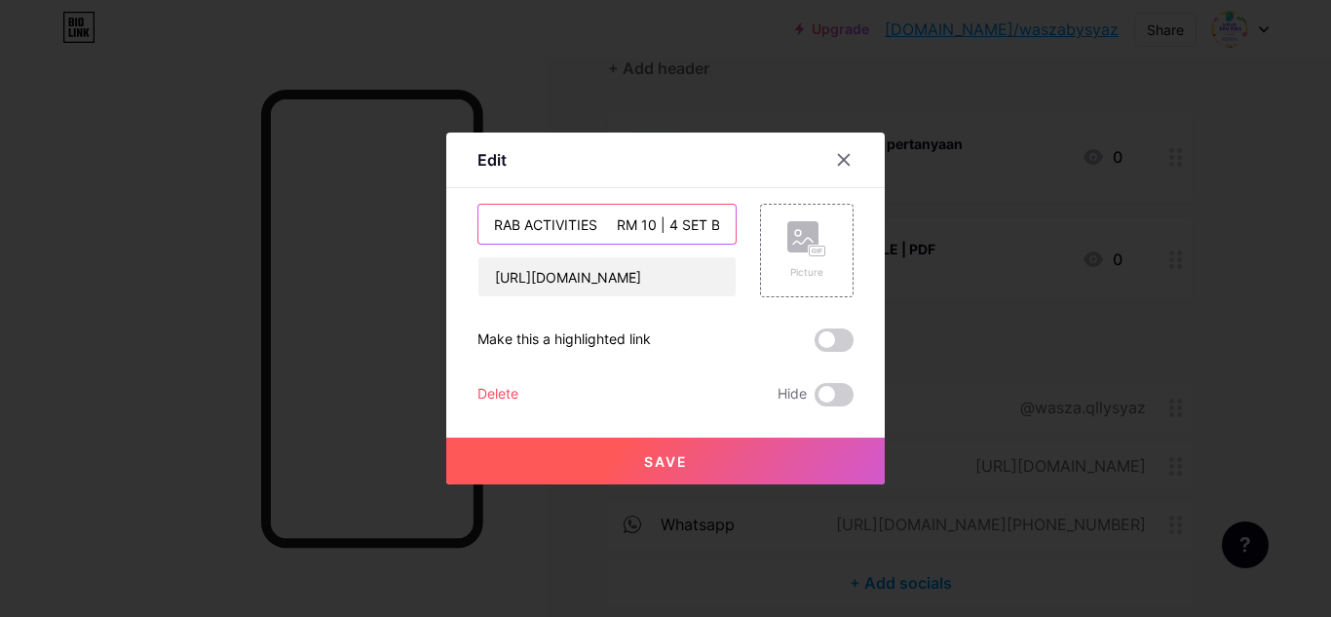
click at [607, 224] on input "ARAB ACTIVITIES RM 10 | 4 SET BUNDLE | PDF" at bounding box center [606, 224] width 257 height 39
click at [656, 228] on input "ARAB ACTIVITIES RM 10 | 4 SET BUNDLE | PDF" at bounding box center [606, 224] width 257 height 39
click at [602, 227] on input "ARAB ACTIVITIES RM 10 | 4 SET BUNDLE | PDF" at bounding box center [606, 224] width 257 height 39
type input "ARAB ACTIVITIES | RM 10 | 4 SET BUNDLE | PDF"
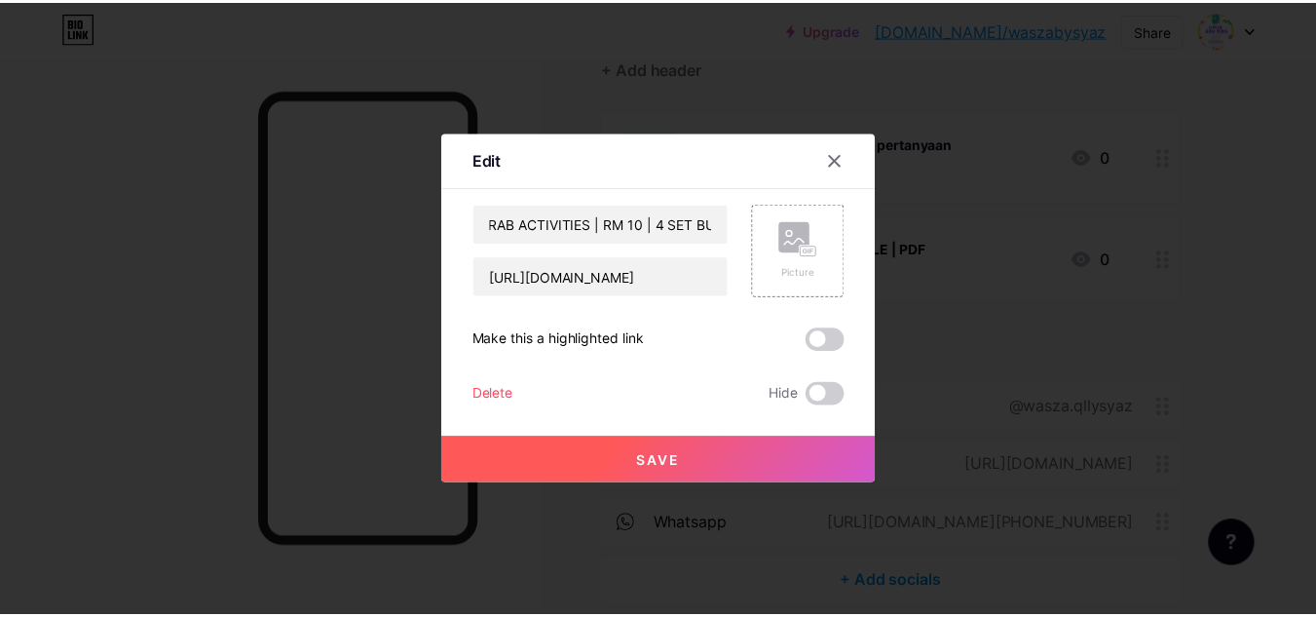
scroll to position [0, 0]
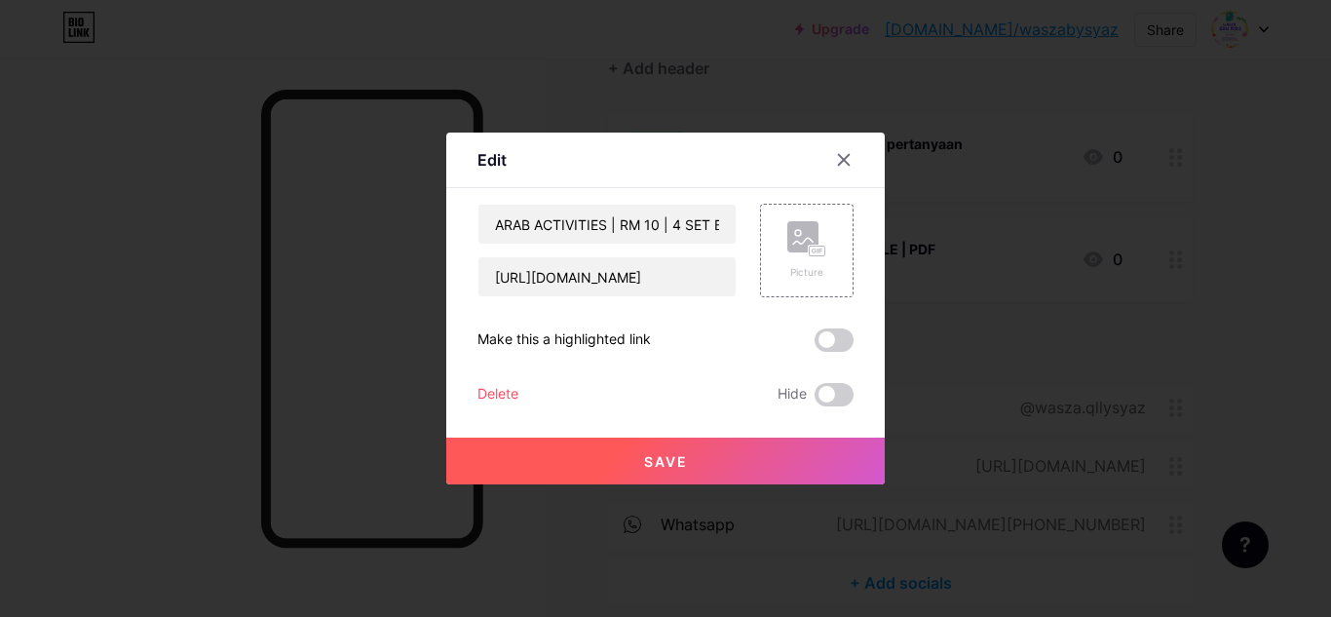
click at [624, 464] on button "Save" at bounding box center [665, 460] width 438 height 47
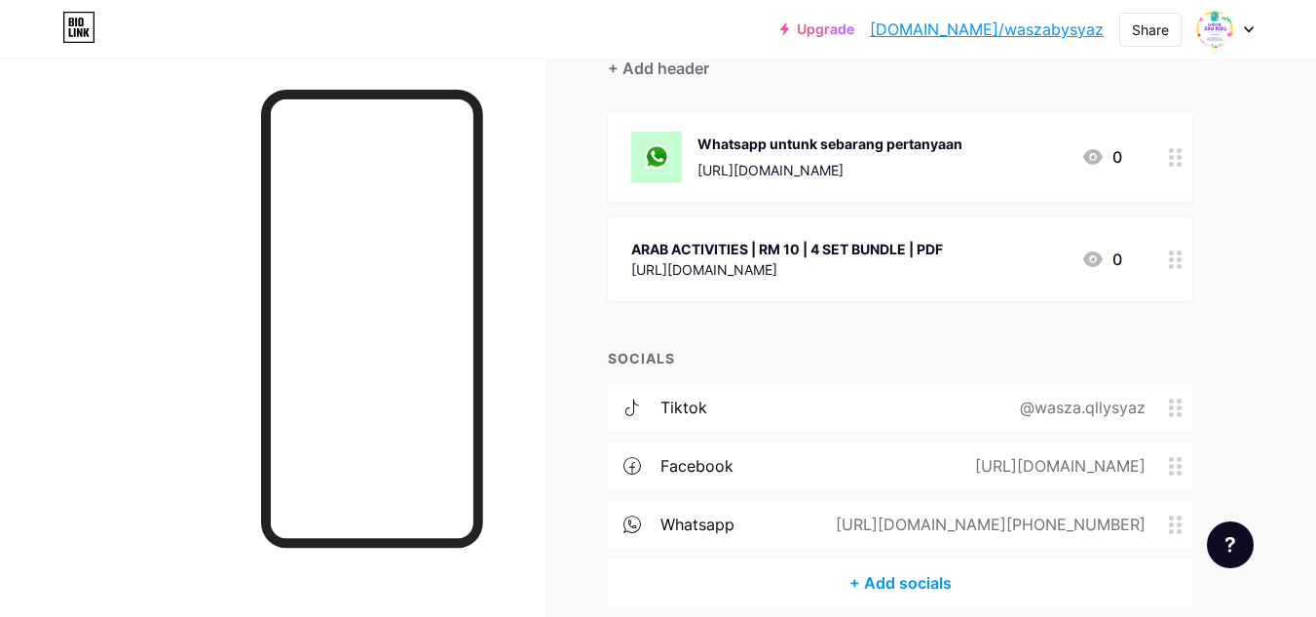
click at [742, 244] on div "ARAB ACTIVITIES | RM 10 | 4 SET BUNDLE | PDF" at bounding box center [787, 249] width 312 height 20
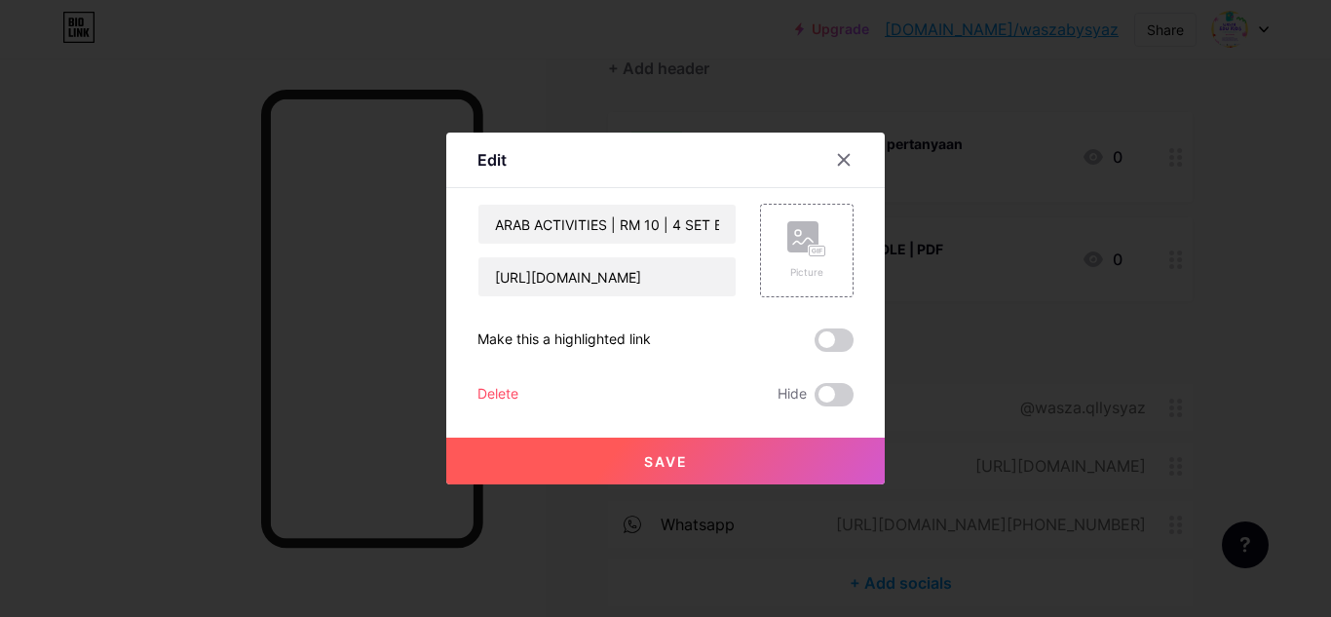
click at [782, 463] on button "Save" at bounding box center [665, 460] width 438 height 47
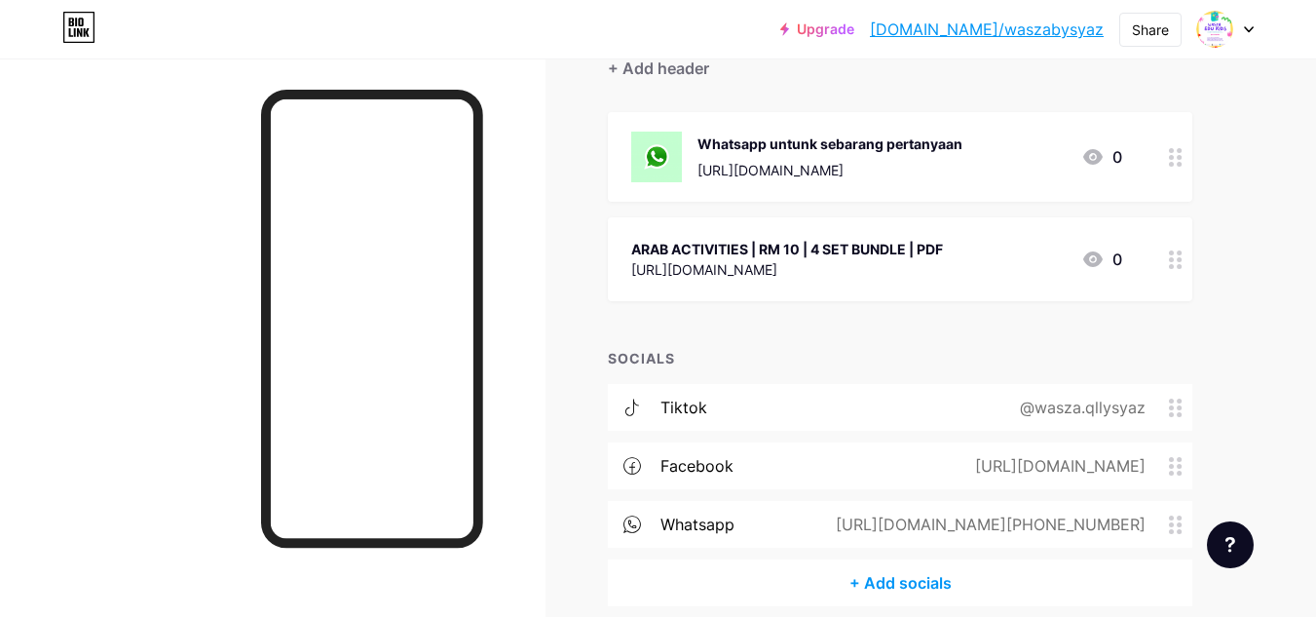
drag, startPoint x: 958, startPoint y: 164, endPoint x: 1259, endPoint y: 330, distance: 344.0
click at [1193, 325] on div "Links Posts Design Subscribers NEW Stats Settings + ADD LINK + ADD EMBED + Add …" at bounding box center [637, 284] width 1274 height 840
click at [1273, 333] on div "Links Posts Design Subscribers NEW Stats Settings + ADD LINK + ADD EMBED + Add …" at bounding box center [637, 284] width 1274 height 840
drag, startPoint x: 1179, startPoint y: 105, endPoint x: 1187, endPoint y: 118, distance: 15.4
click at [1179, 106] on div "+ ADD LINK + ADD EMBED + Add header Whatsapp untunk sebarang pertanyaan https:/…" at bounding box center [900, 295] width 584 height 619
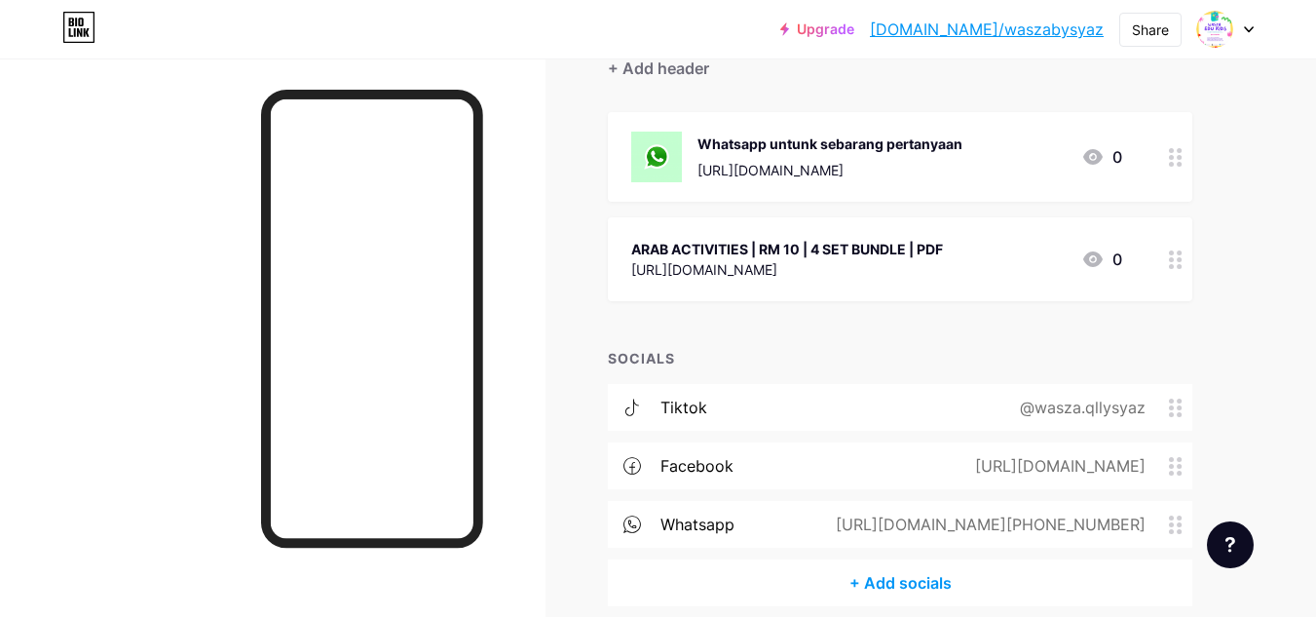
click at [969, 258] on div "ARAB ACTIVITIES | RM 10 | 4 SET BUNDLE | PDF https://toyyibpay.com/ARAB-ACTIVIT…" at bounding box center [876, 259] width 491 height 45
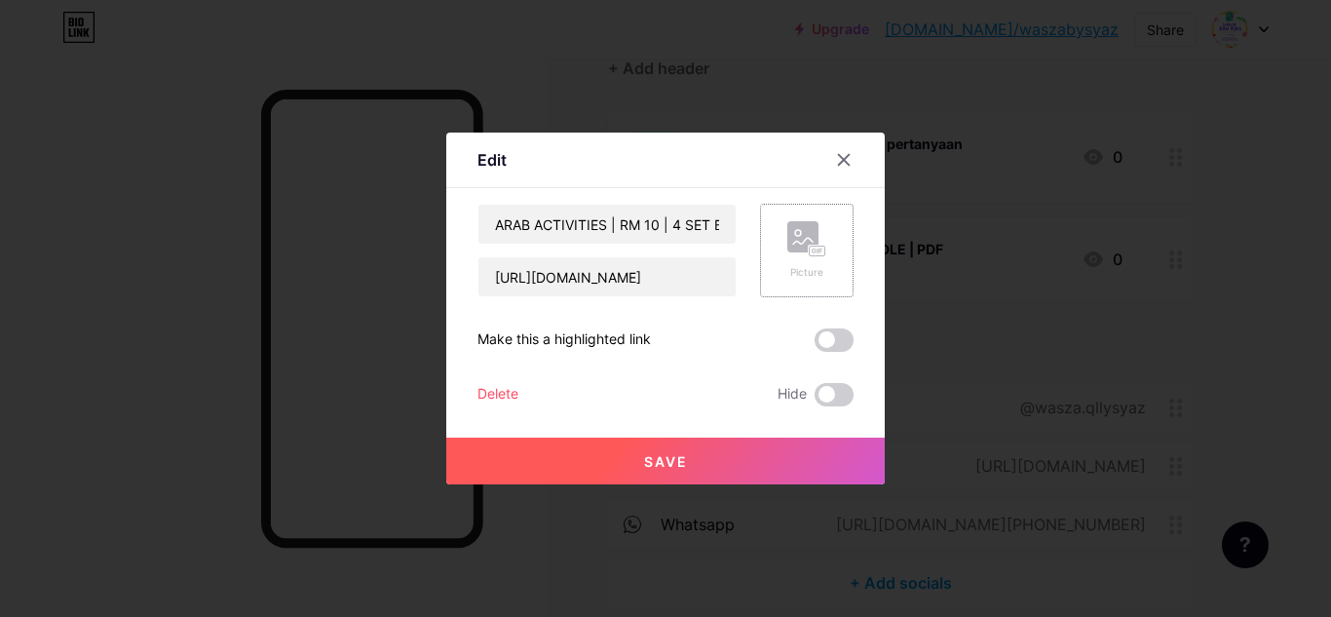
click at [792, 242] on rect at bounding box center [802, 236] width 31 height 31
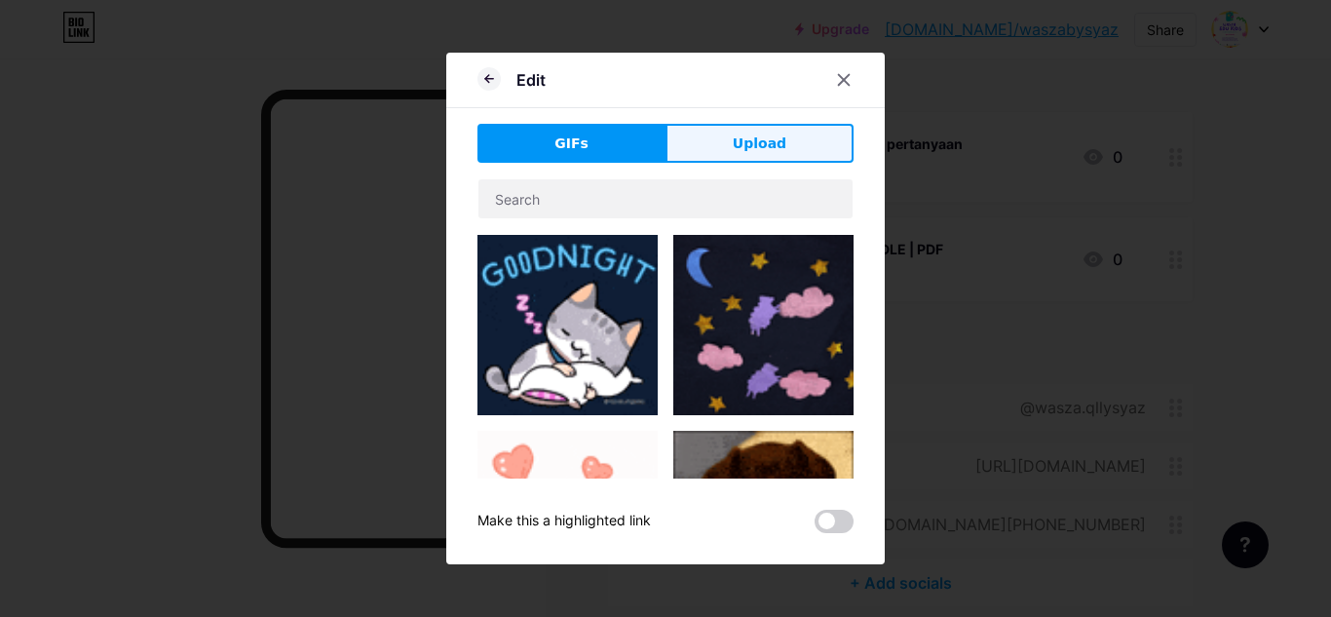
click at [743, 135] on span "Upload" at bounding box center [759, 143] width 54 height 20
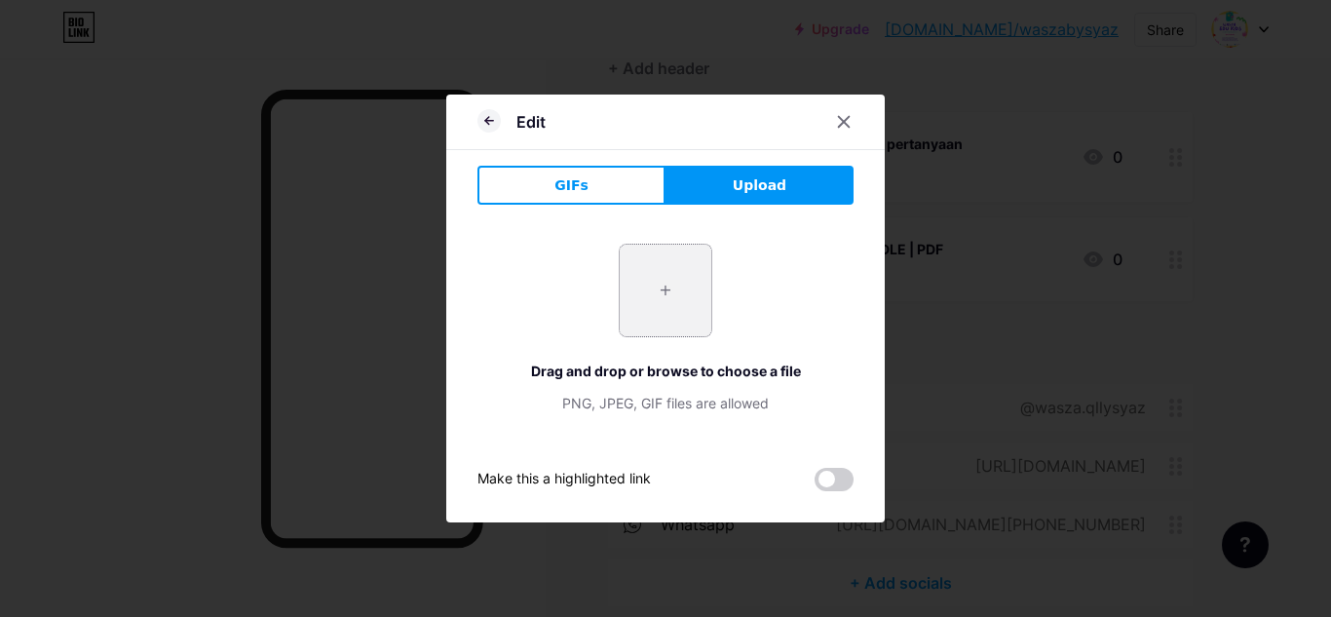
click at [653, 281] on input "file" at bounding box center [665, 290] width 92 height 92
type input "C:\fakepath\arab activities.webp"
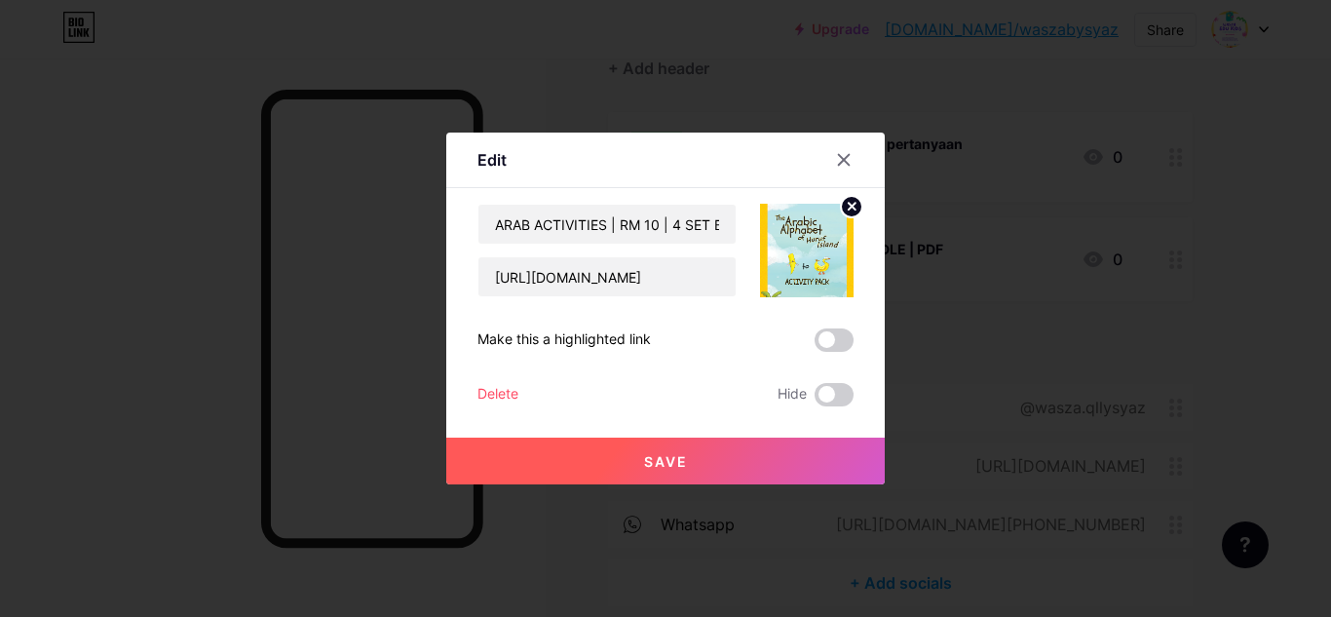
click at [735, 452] on button "Save" at bounding box center [665, 460] width 438 height 47
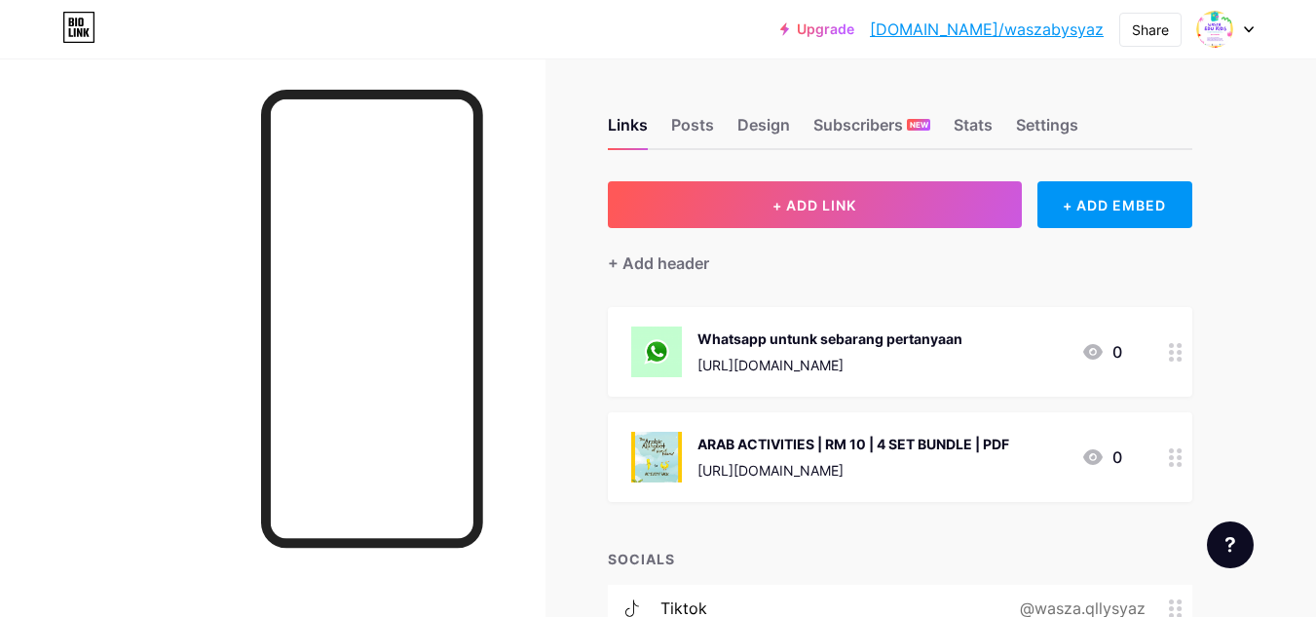
drag, startPoint x: 868, startPoint y: 442, endPoint x: 970, endPoint y: 467, distance: 105.1
click at [970, 467] on div "https://toyyibpay.com/ARAB-ACTIVITIES" at bounding box center [853, 470] width 312 height 20
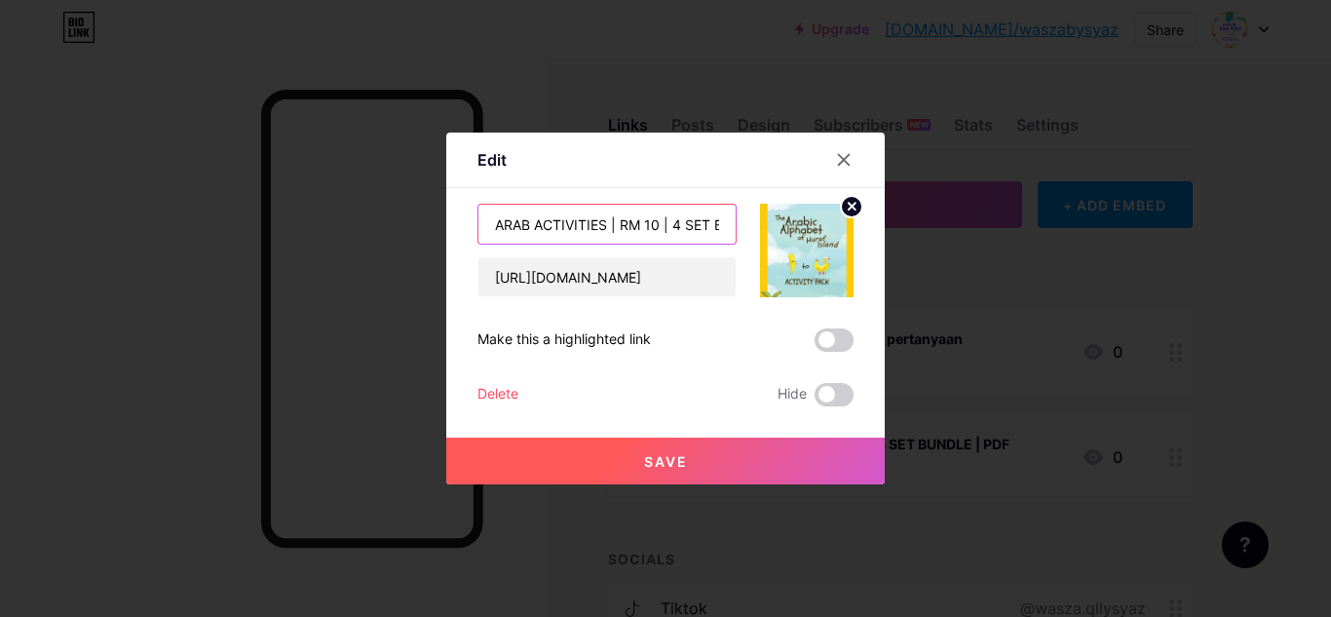
click at [612, 229] on input "ARAB ACTIVITIES | RM 10 | 4 SET BUNDLE | PDF" at bounding box center [606, 224] width 257 height 39
type input "ARAB ACTIVITIES RM 10 | 4 SET BUNDLE | PDF"
click at [684, 459] on button "Save" at bounding box center [665, 460] width 438 height 47
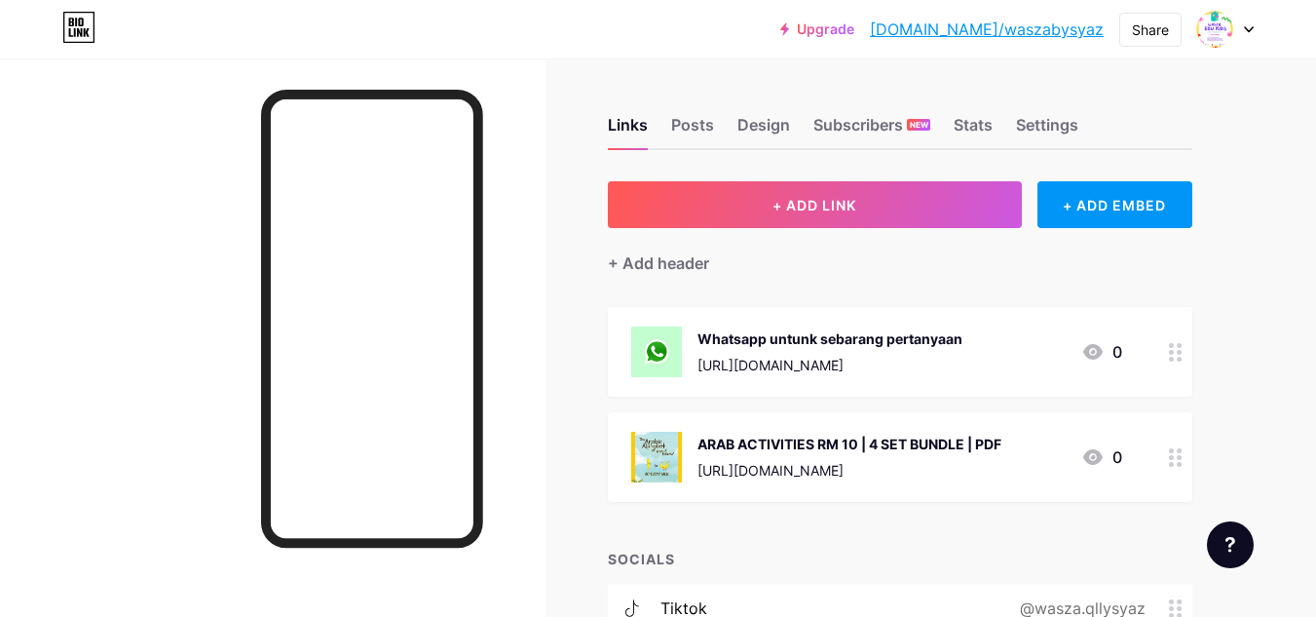
drag, startPoint x: 680, startPoint y: 456, endPoint x: 987, endPoint y: 451, distance: 306.9
click at [987, 451] on div "ARAB ACTIVITIES RM 10 | 4 SET BUNDLE | PDF" at bounding box center [849, 443] width 304 height 20
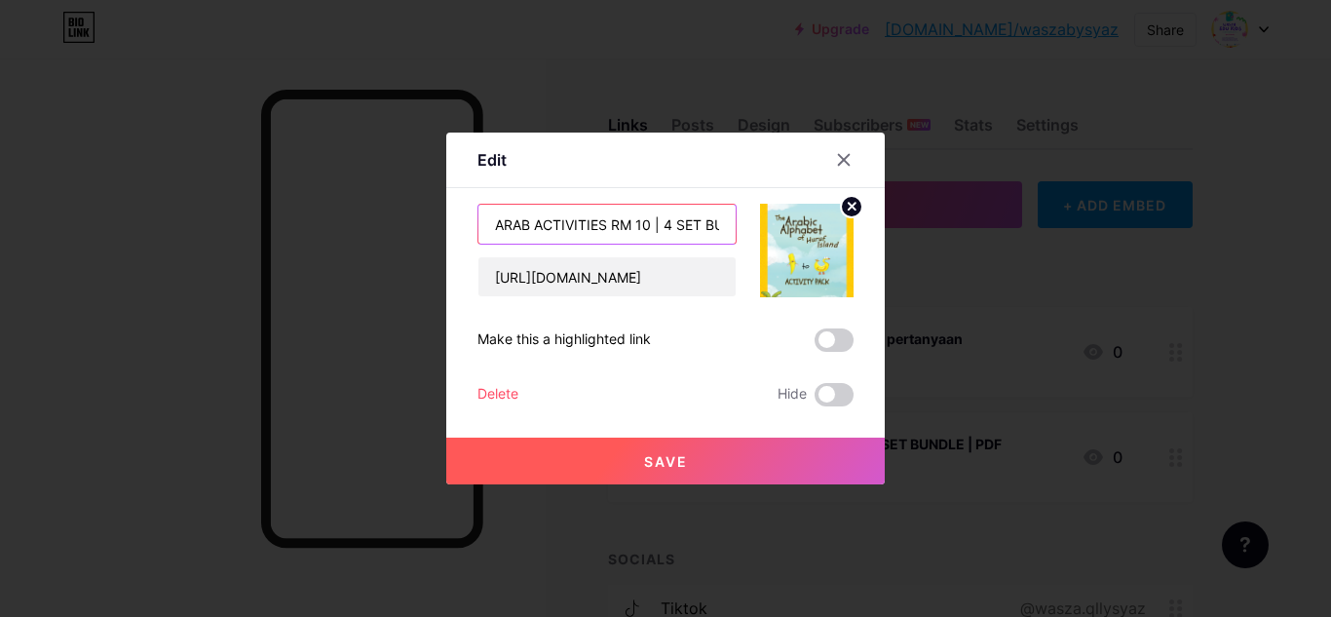
click at [606, 223] on input "ARAB ACTIVITIES RM 10 | 4 SET BUNDLE | PDF" at bounding box center [606, 224] width 257 height 39
type input "ARAB ACTIVITIES | RM 10 | 4 SET BUNDLE | PDF"
click at [707, 453] on button "Save" at bounding box center [665, 460] width 438 height 47
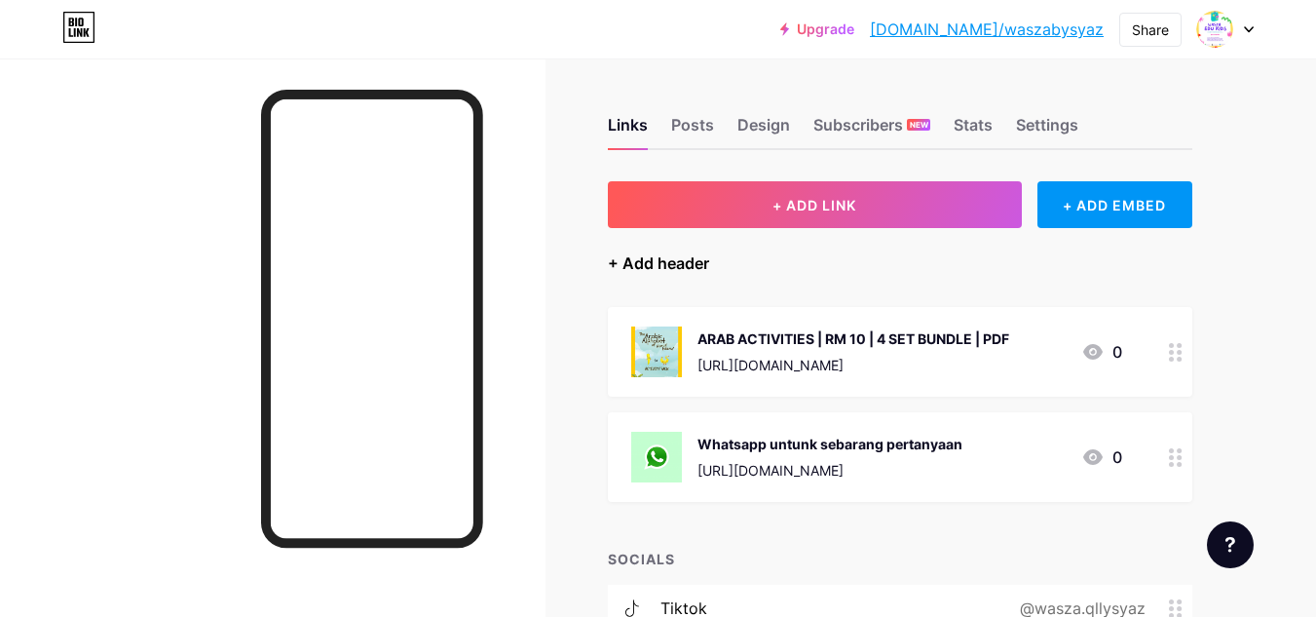
click at [664, 259] on div "+ Add header" at bounding box center [658, 262] width 101 height 23
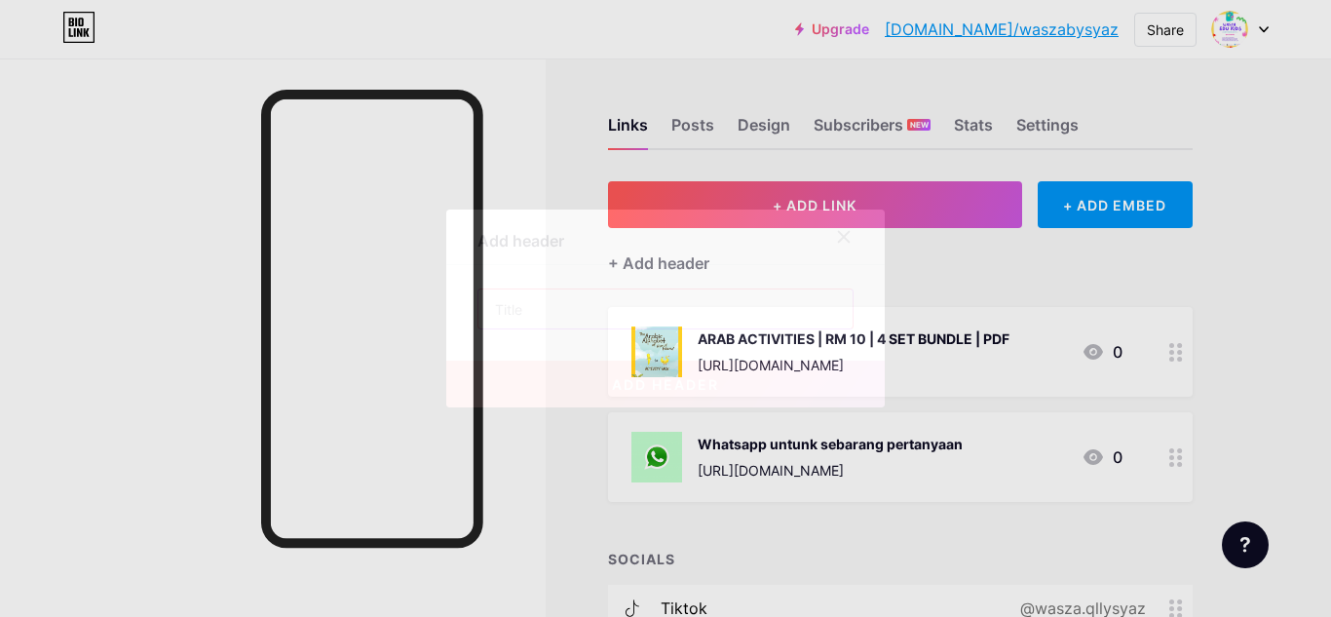
click at [630, 327] on input "text" at bounding box center [665, 308] width 374 height 39
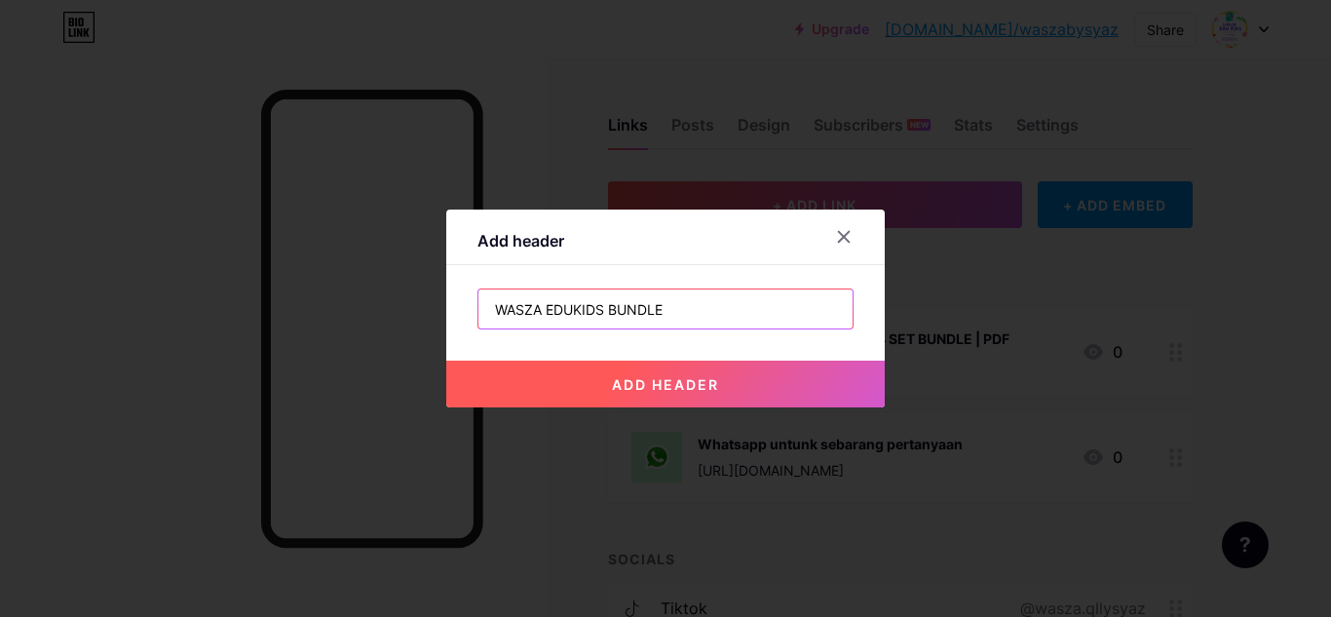
type input "WASZA EDUKIDS BUNDLE"
click at [666, 385] on span "add header" at bounding box center [665, 384] width 107 height 17
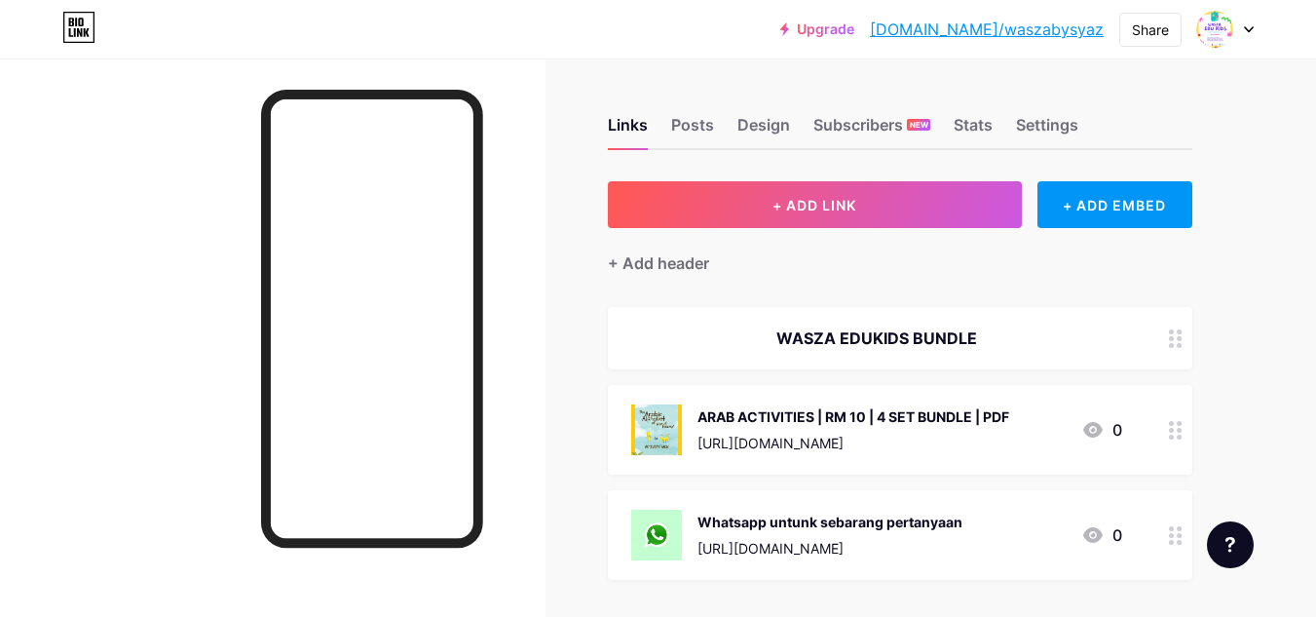
click at [995, 336] on div "WASZA EDUKIDS BUNDLE" at bounding box center [876, 337] width 491 height 23
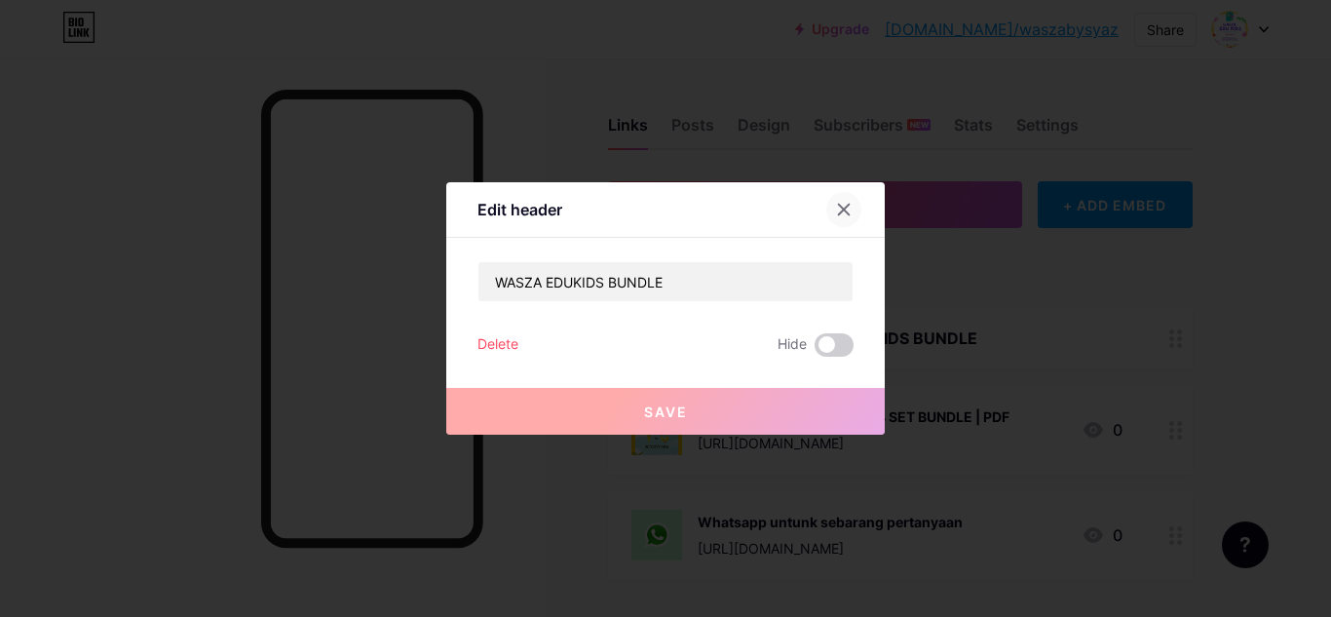
click at [826, 213] on div at bounding box center [843, 209] width 35 height 35
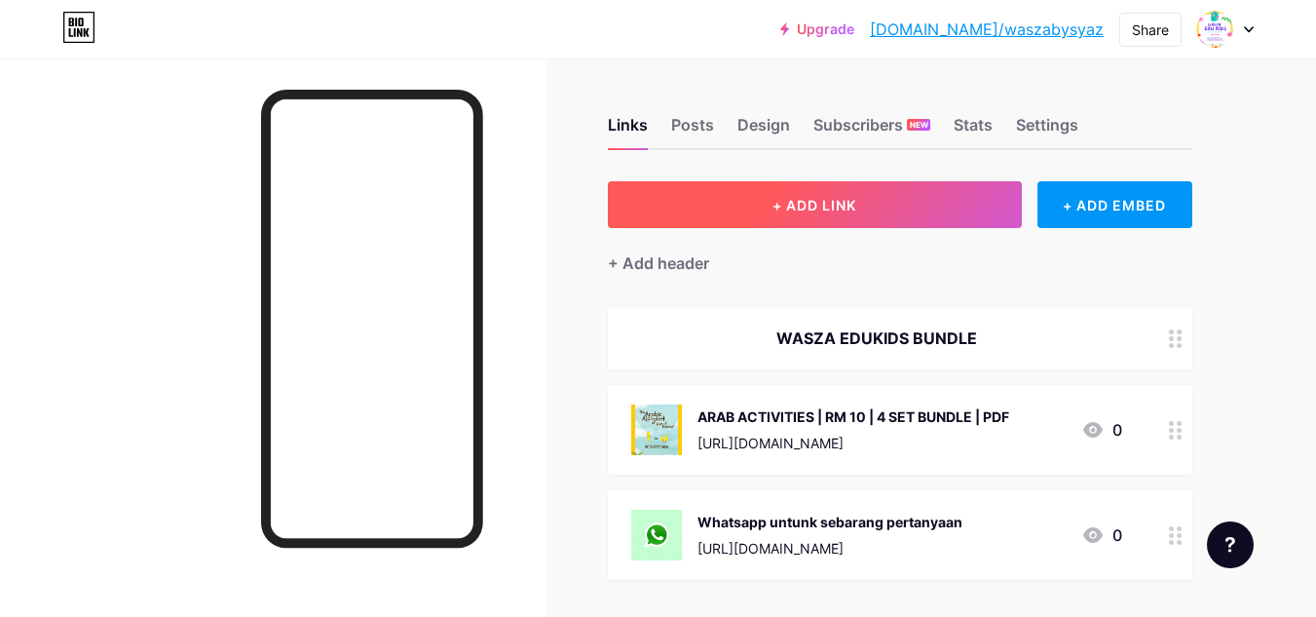
click at [963, 182] on button "+ ADD LINK" at bounding box center [815, 204] width 414 height 47
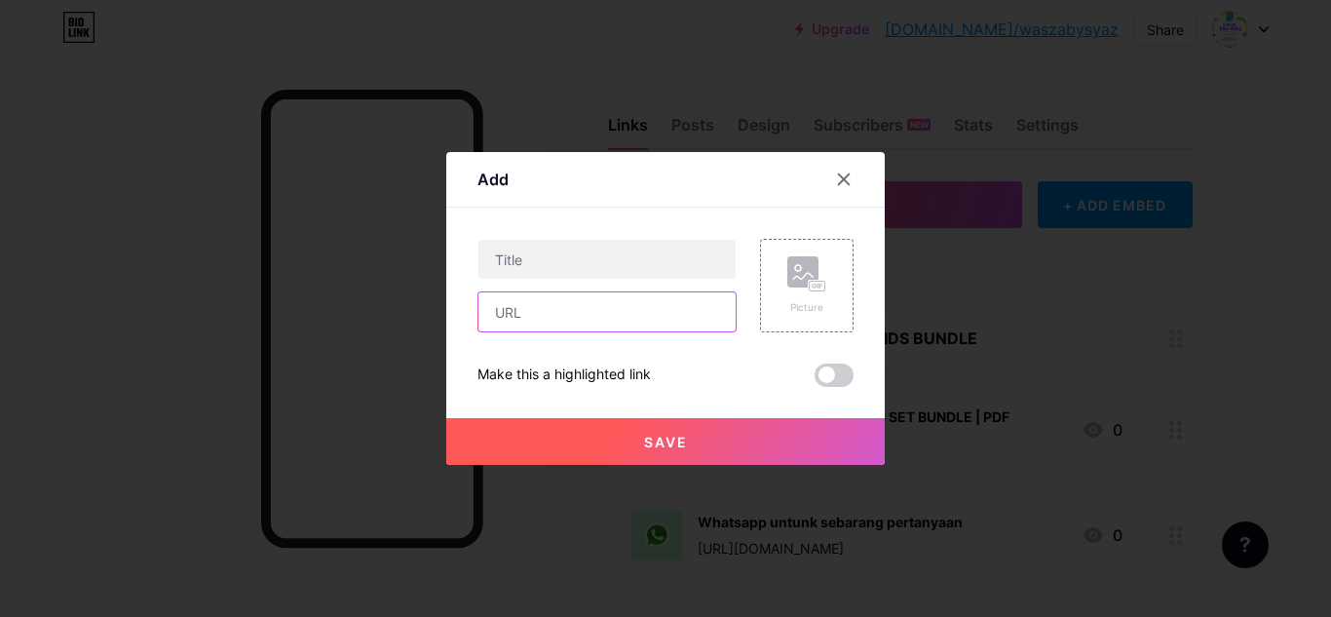
click at [597, 312] on input "text" at bounding box center [606, 311] width 257 height 39
paste input "https://toyyibpay.com/WaszaEduKidsbysyaz"
type input "https://toyyibpay.com/WaszaEduKidsbysyaz"
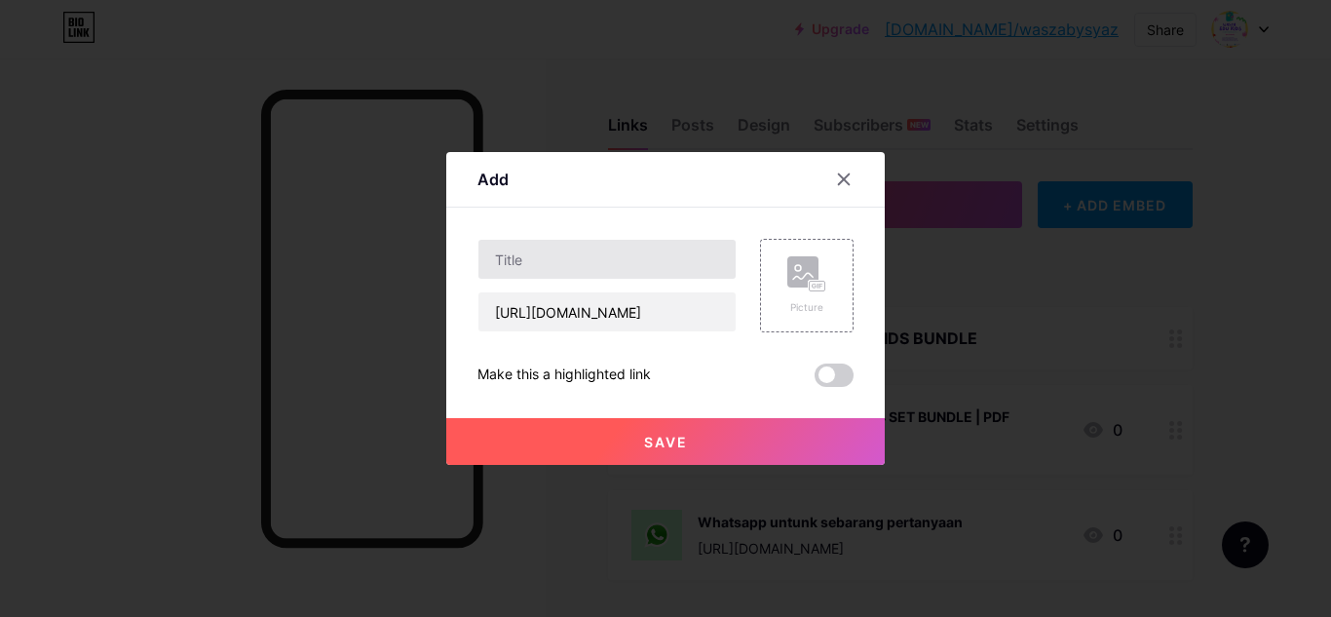
click at [599, 274] on div at bounding box center [606, 259] width 259 height 41
click at [599, 273] on input "text" at bounding box center [606, 259] width 257 height 39
type input "Lebih 10,000 pages untuk anak anak 2-8 tahun. Boleh Guna Sendiri atau Jual Semu…"
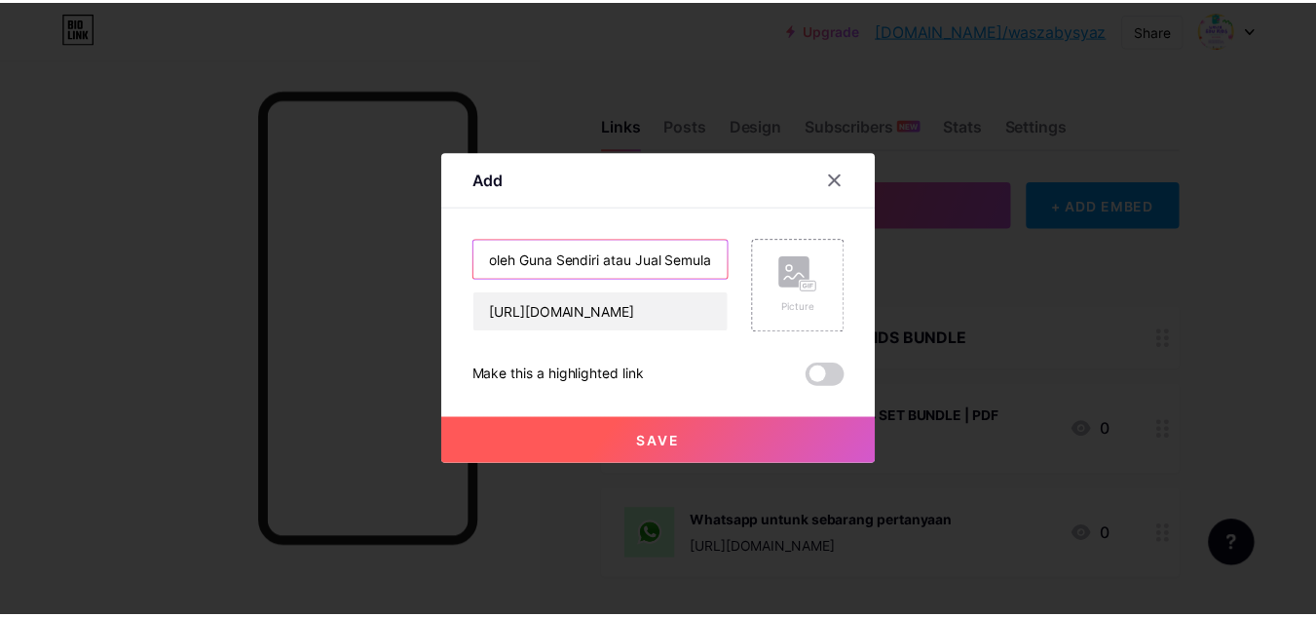
scroll to position [0, 0]
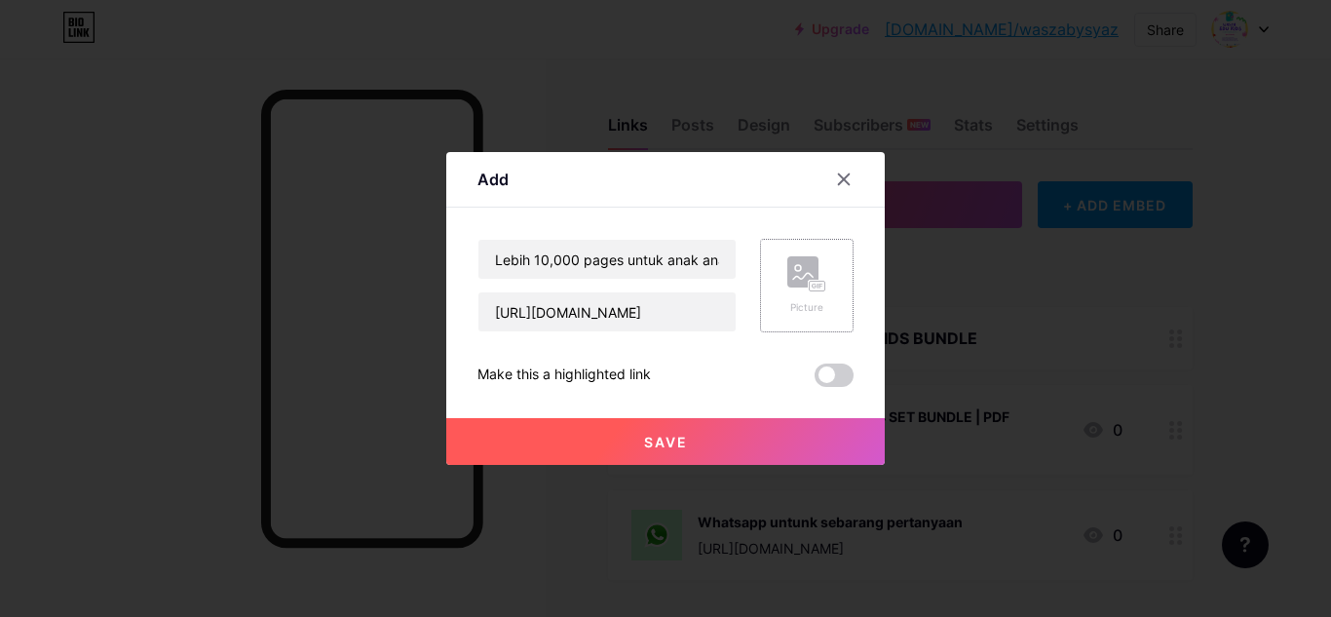
click at [792, 300] on div "Picture" at bounding box center [806, 307] width 39 height 15
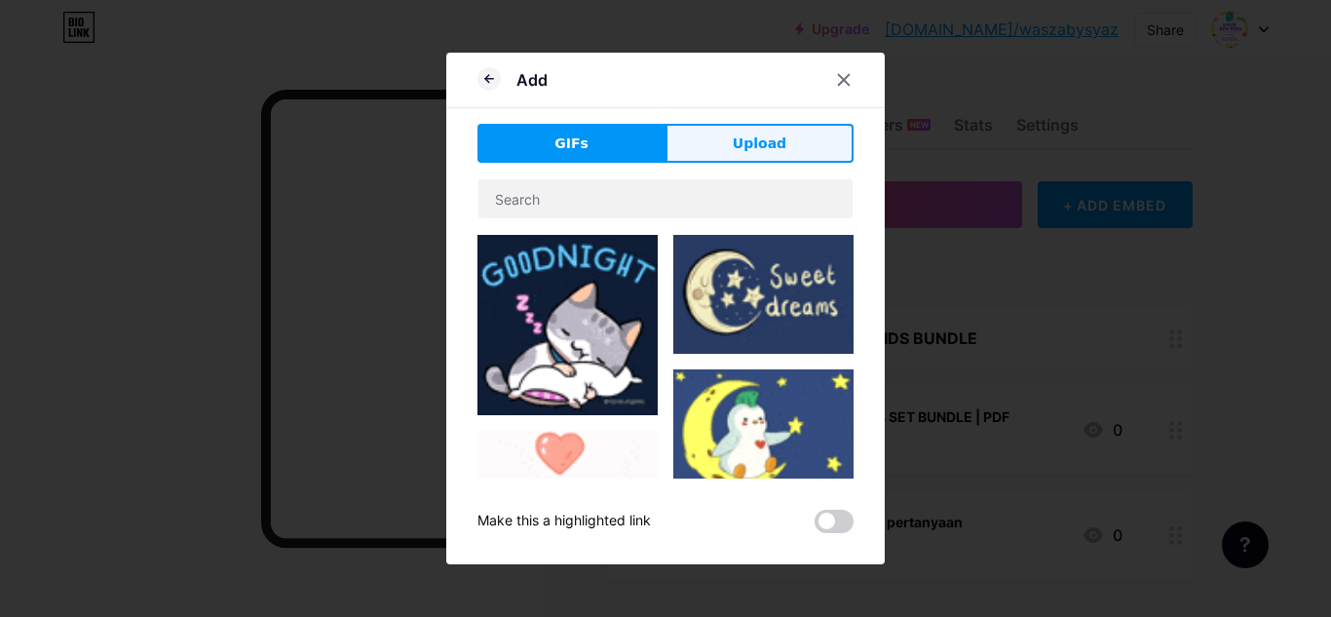
click at [737, 152] on span "Upload" at bounding box center [759, 143] width 54 height 20
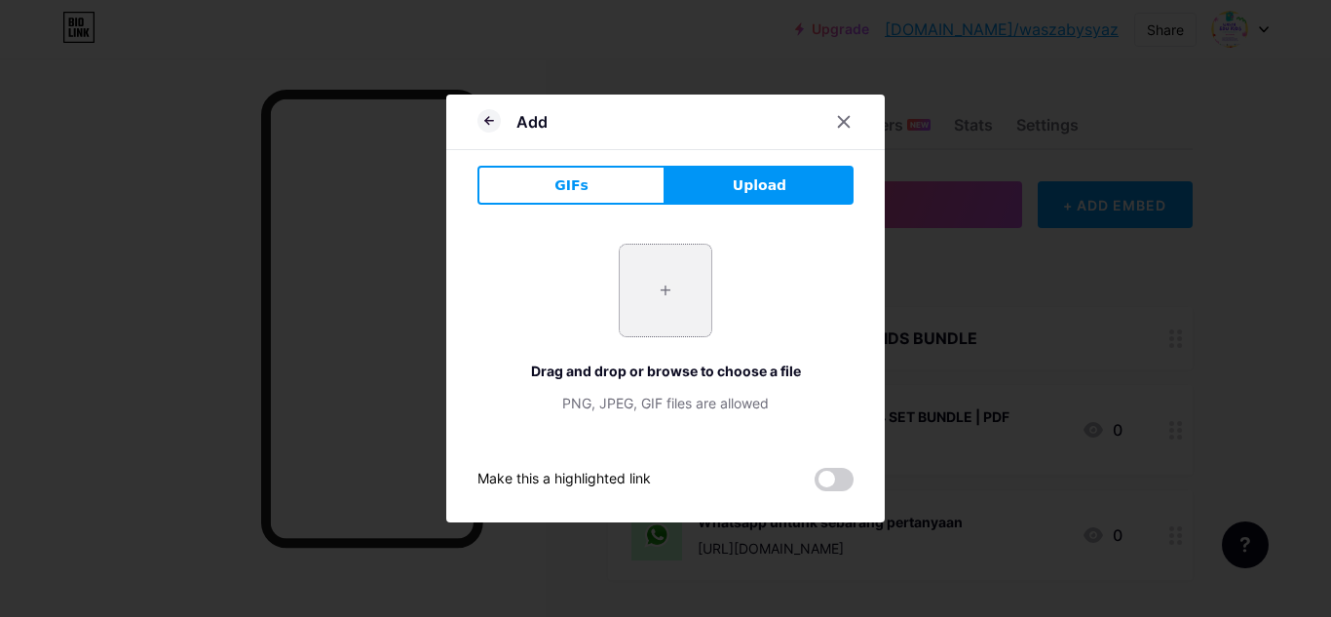
click at [682, 274] on input "file" at bounding box center [665, 290] width 92 height 92
type input "C:\fakepath\12d6e7897f26d0554aeca698f2b68700.png"
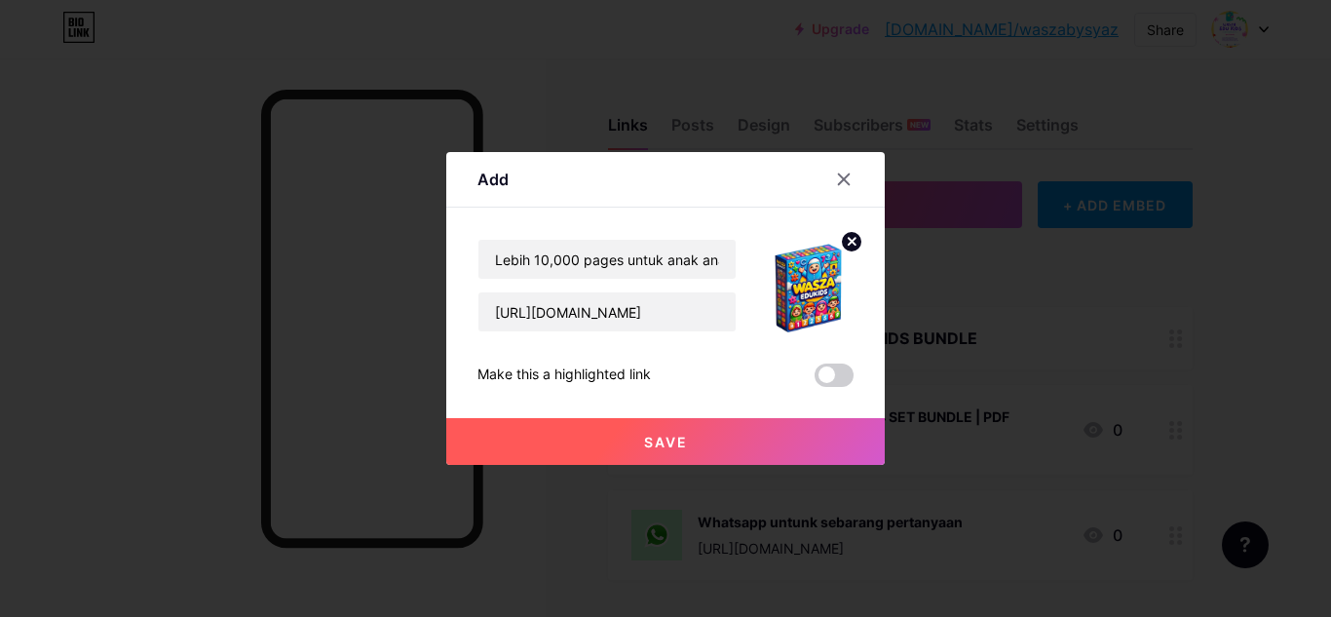
click at [666, 446] on span "Save" at bounding box center [666, 441] width 44 height 17
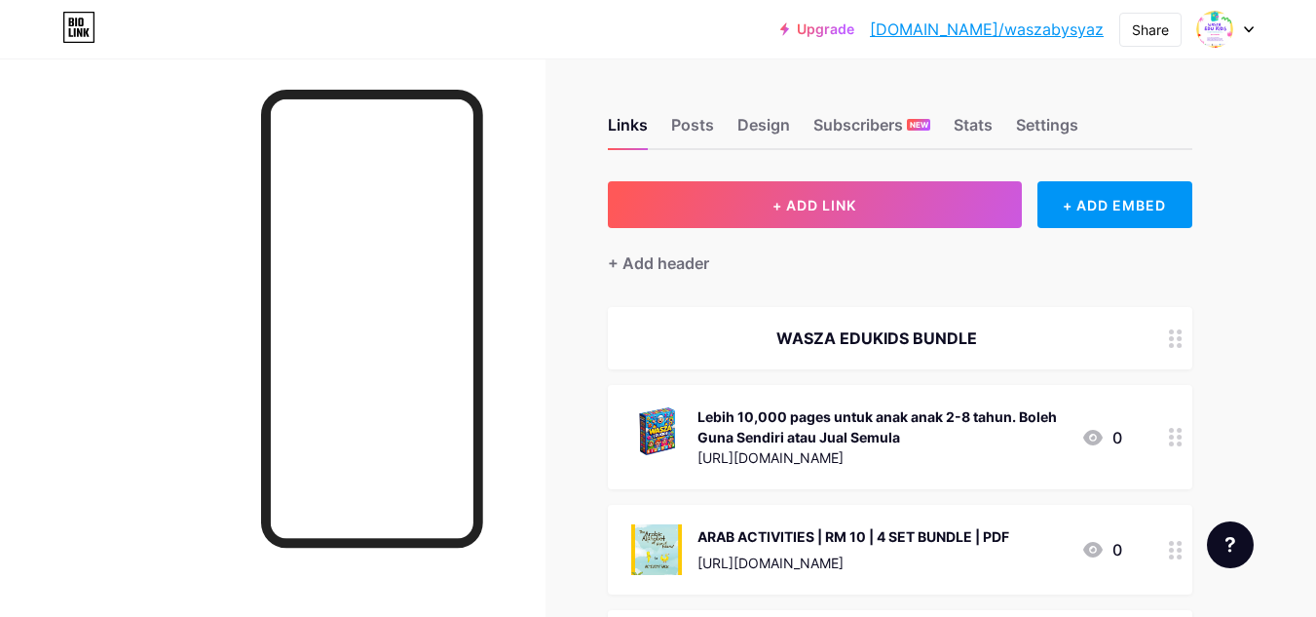
click at [935, 428] on div "Lebih 10,000 pages untuk anak anak 2-8 tahun. Boleh Guna Sendiri atau Jual Semu…" at bounding box center [881, 426] width 368 height 41
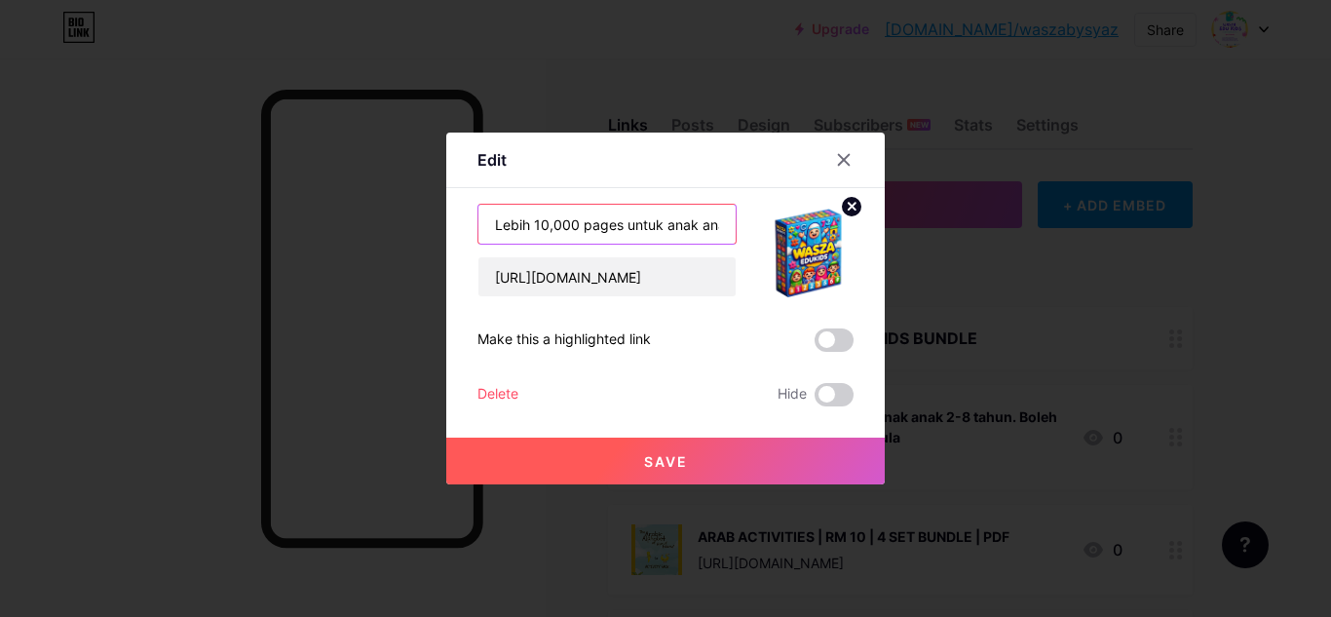
click at [484, 229] on input "Lebih 10,000 pages untuk anak anak 2-8 tahun. Boleh Guna Sendiri atau Jual Semu…" at bounding box center [606, 224] width 257 height 39
type input "RM 37| Lebih 10,000 pages untuk anak anak 2-8 tahun. Boleh Guna Sendiri atau Ju…"
click at [674, 470] on button "Save" at bounding box center [665, 460] width 438 height 47
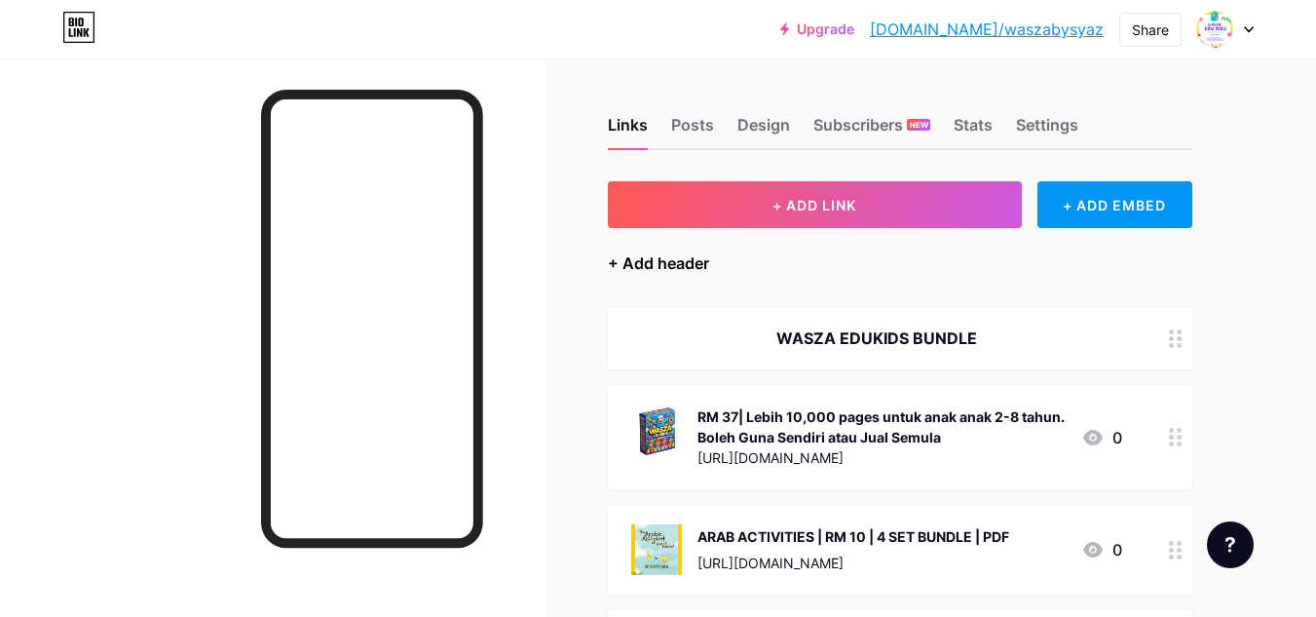
click at [683, 258] on div "+ Add header" at bounding box center [658, 262] width 101 height 23
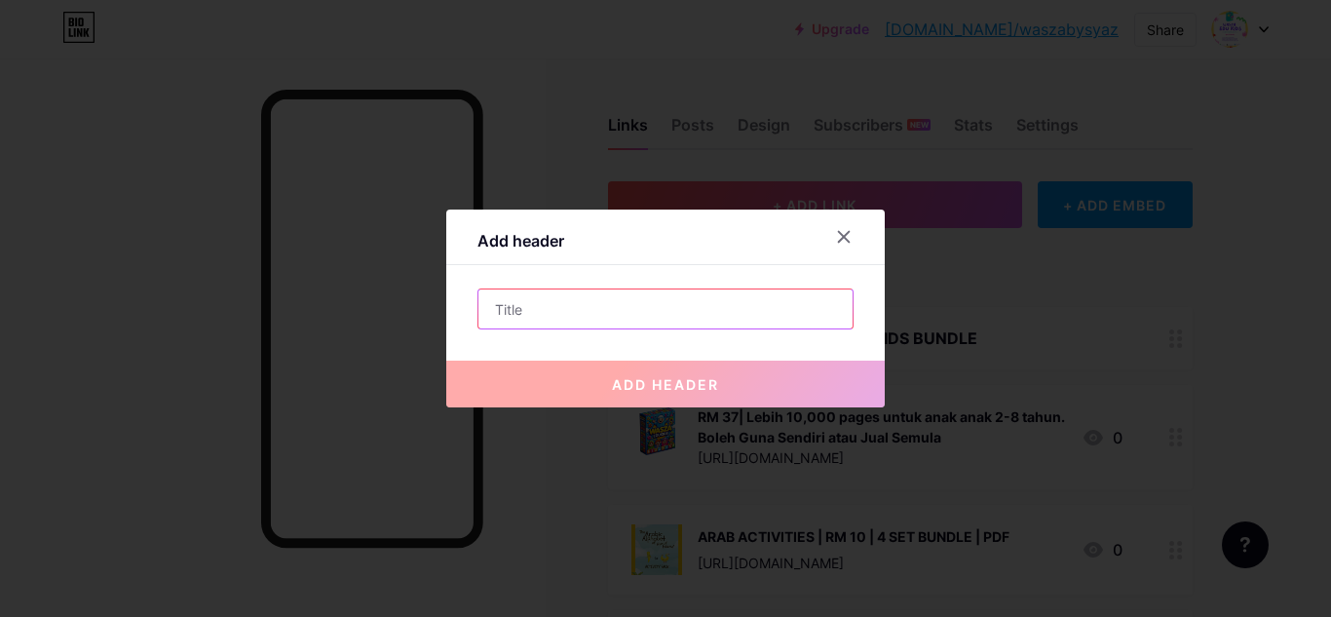
click at [647, 309] on input "text" at bounding box center [665, 308] width 374 height 39
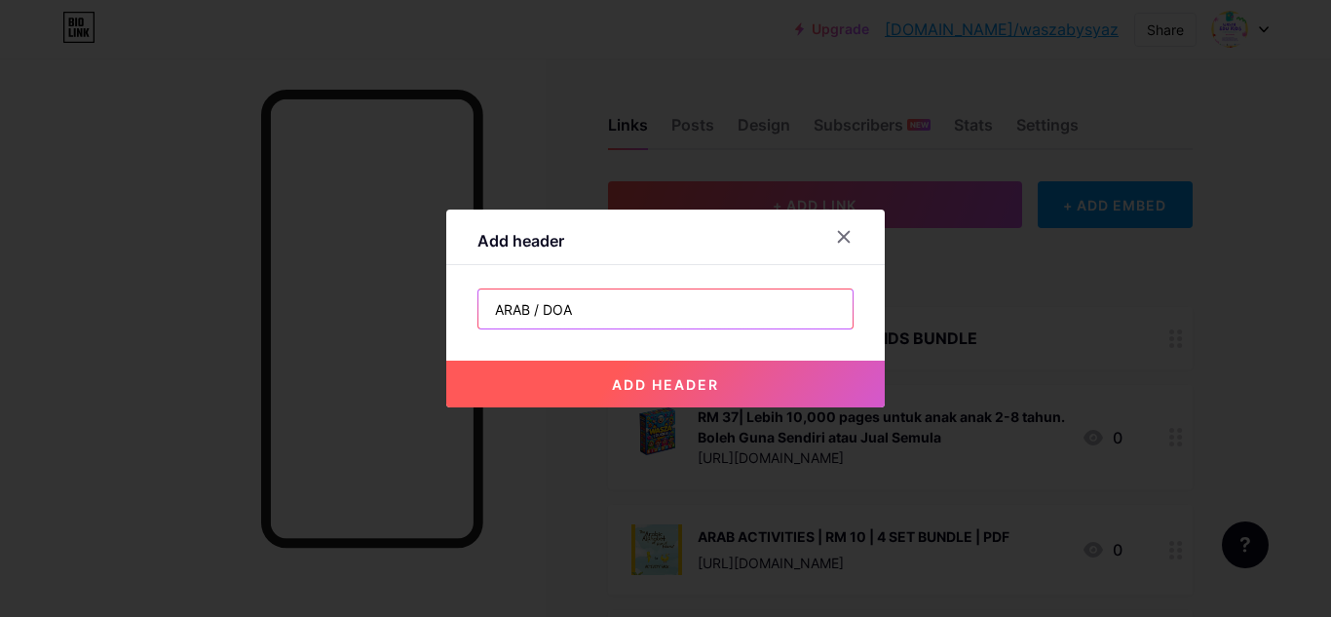
type input "ARAB / DOA"
click at [628, 364] on button "add header" at bounding box center [665, 383] width 438 height 47
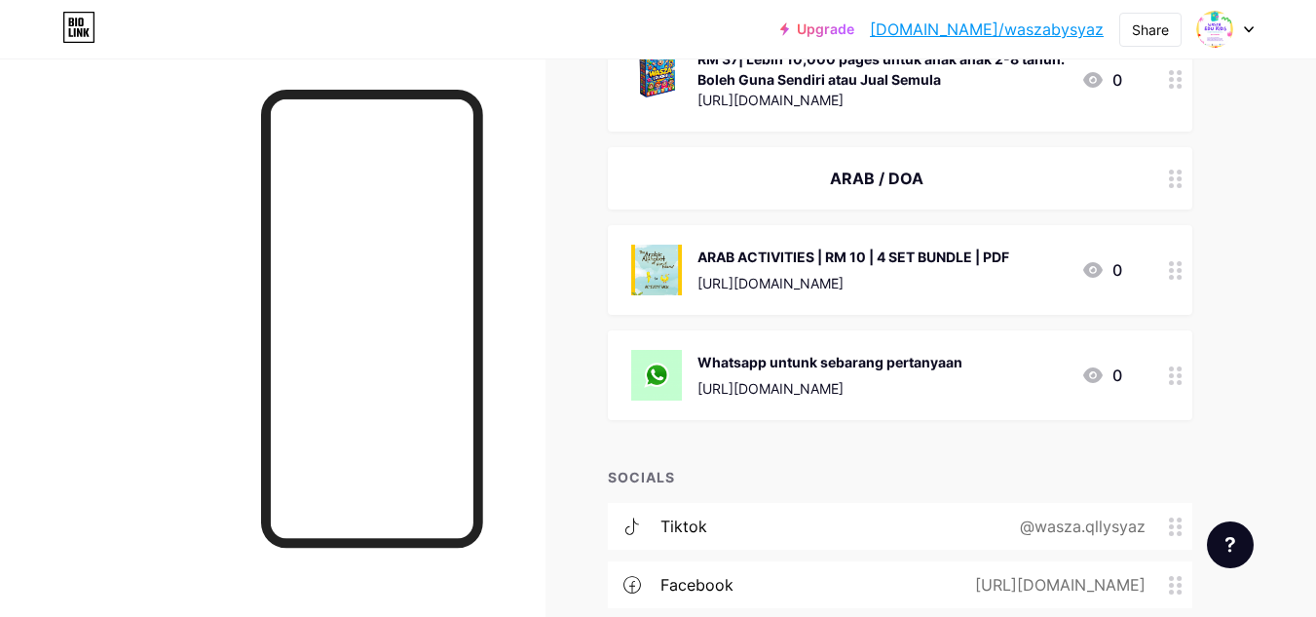
scroll to position [390, 0]
